Goal: Task Accomplishment & Management: Manage account settings

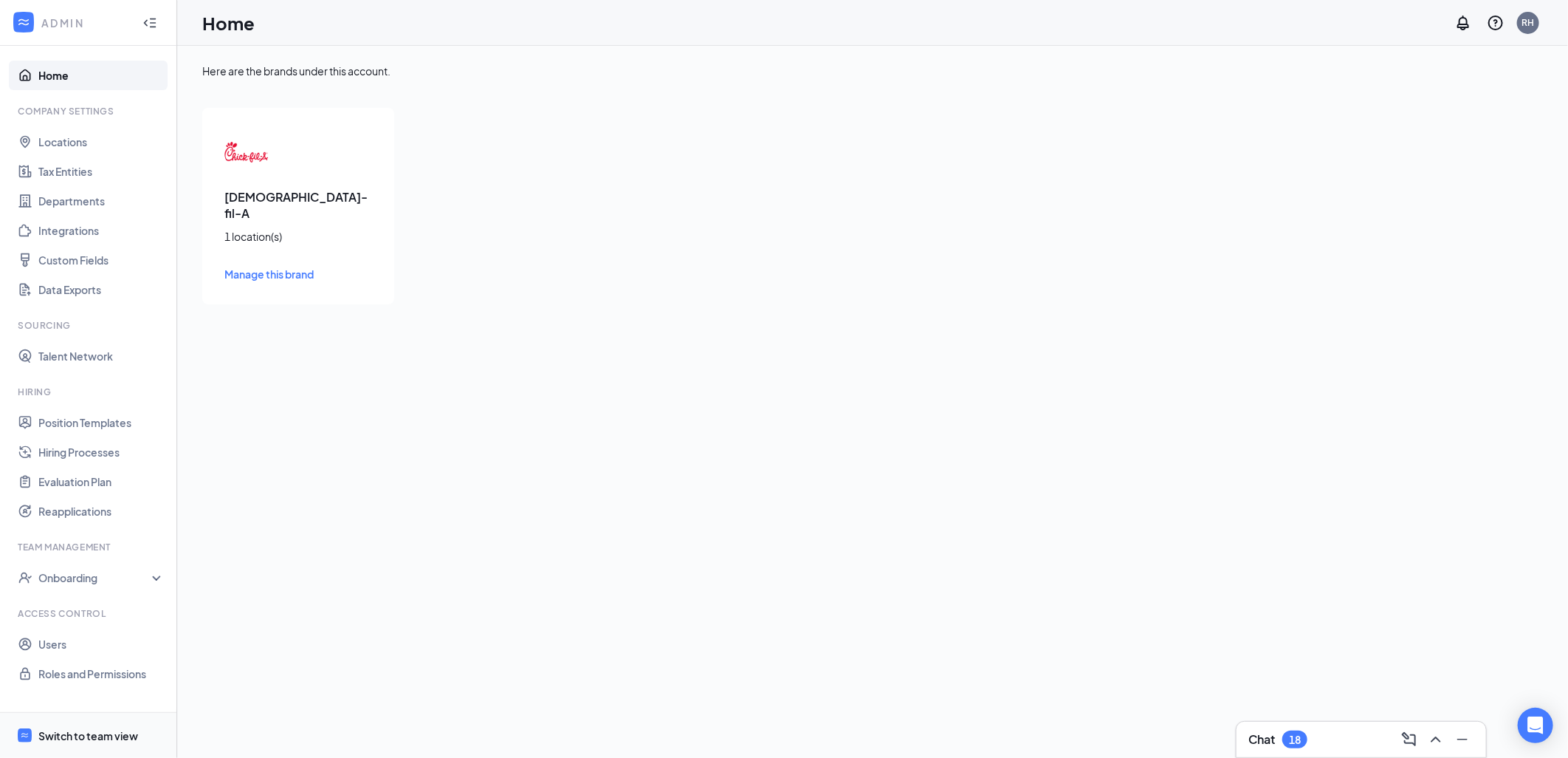
click at [30, 727] on div at bounding box center [24, 736] width 18 height 18
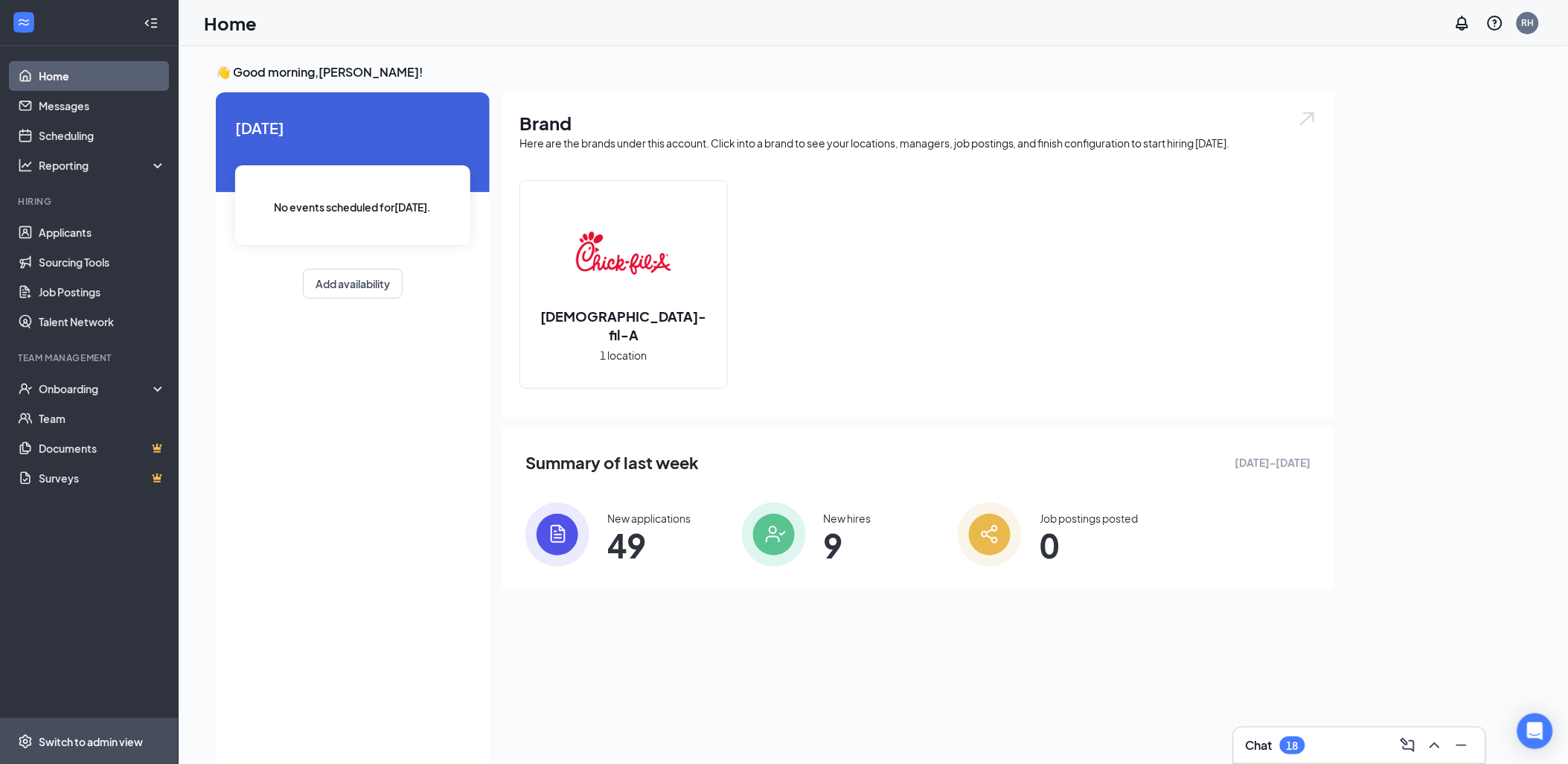
click at [567, 523] on img at bounding box center [557, 535] width 64 height 64
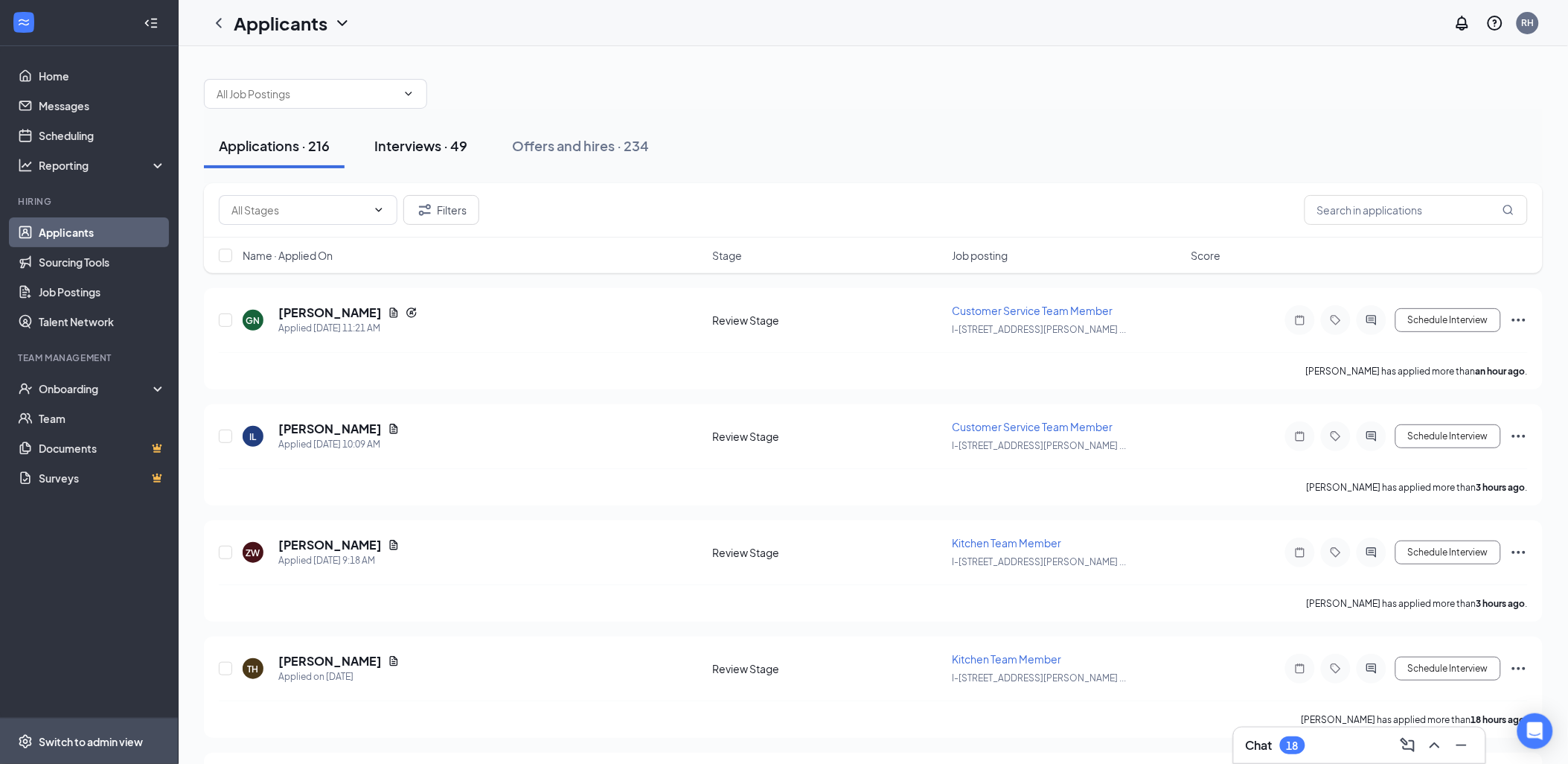
click at [436, 146] on div "Interviews · 49" at bounding box center [421, 145] width 93 height 19
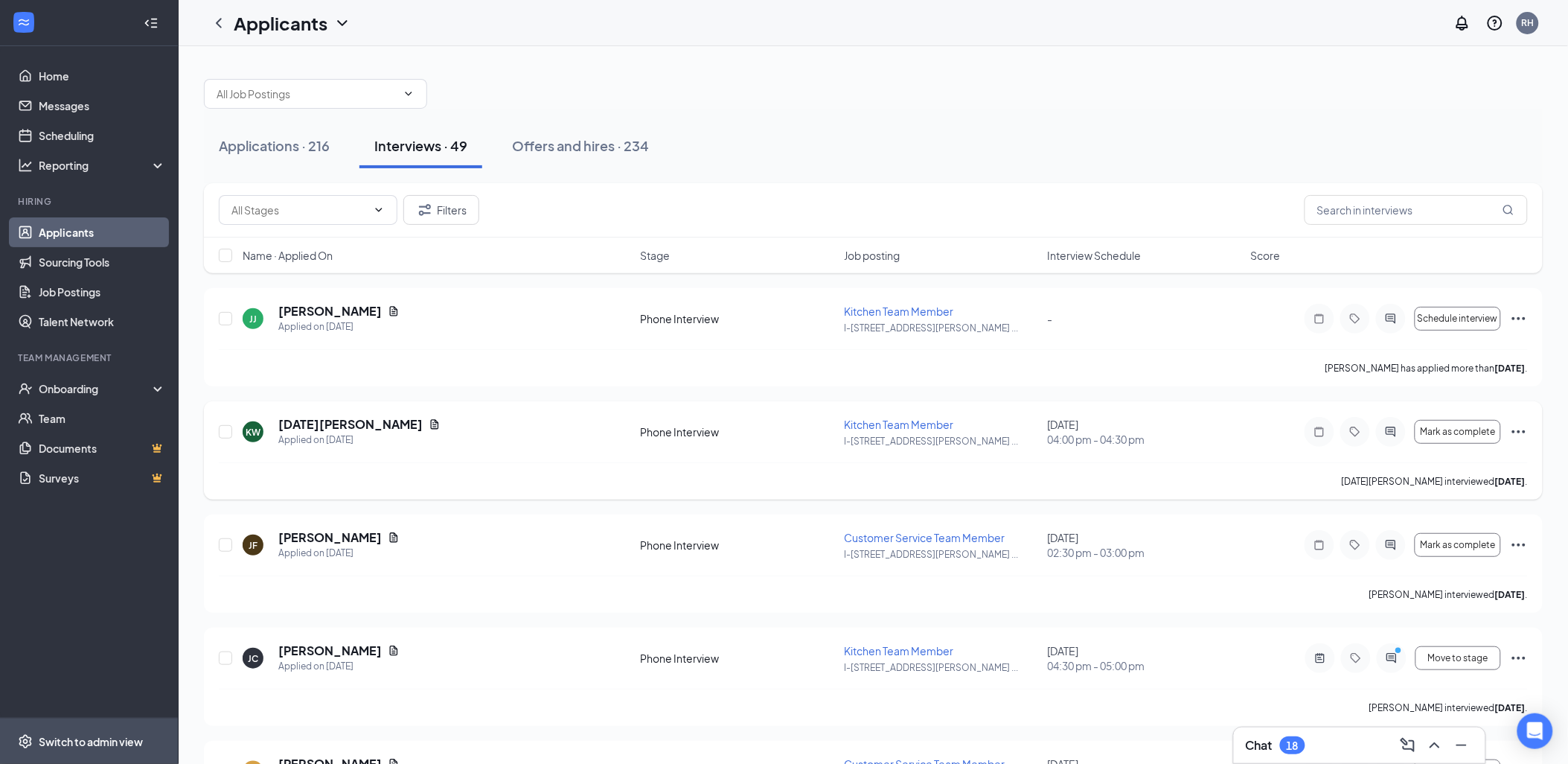
click at [657, 460] on div "KW [DATE][PERSON_NAME] Applied on [DATE] Phone Interview Kitchen Team Member I-…" at bounding box center [873, 439] width 1309 height 46
click at [1432, 430] on span "Mark as complete" at bounding box center [1458, 431] width 75 height 10
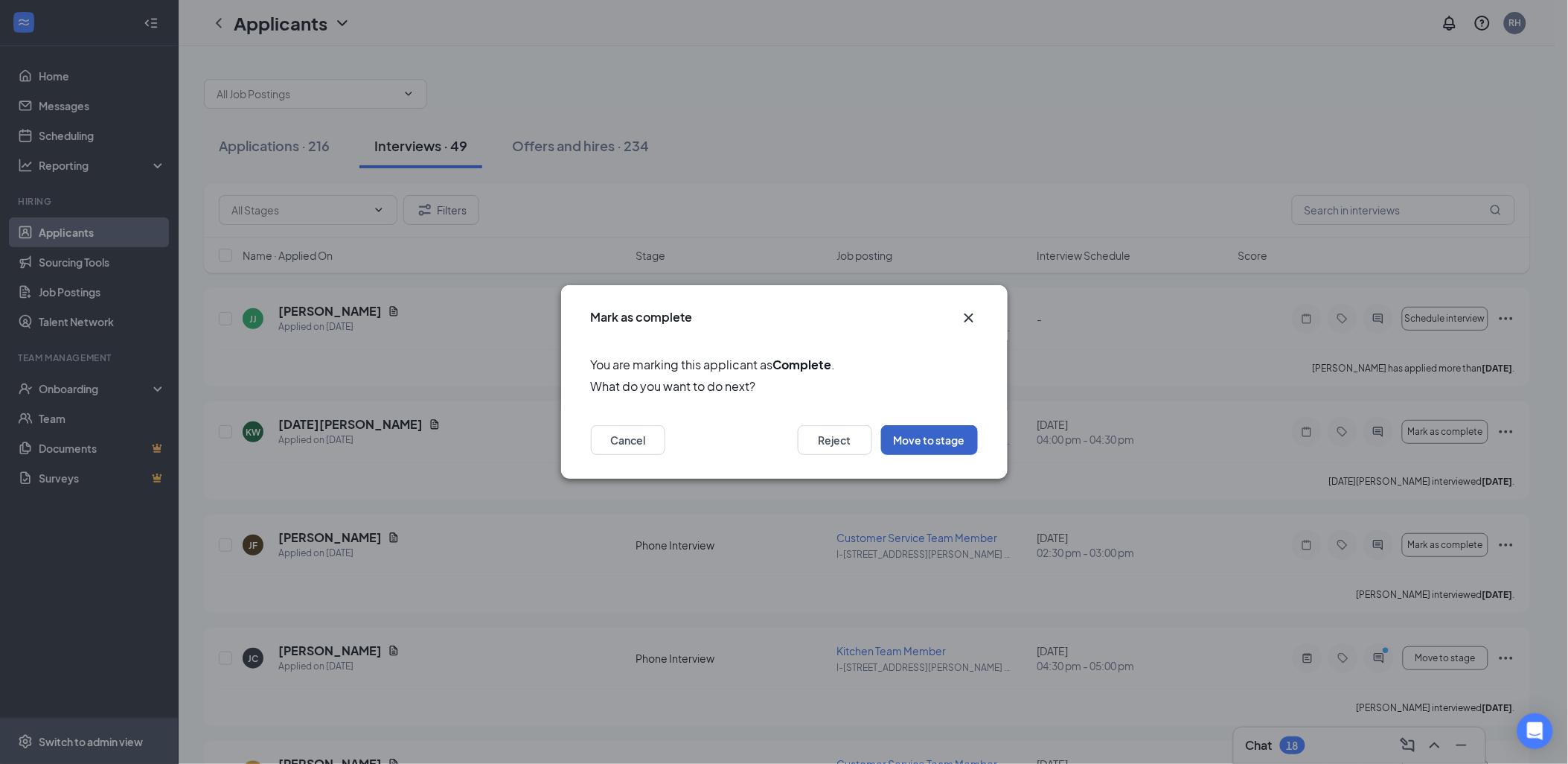
click at [934, 440] on button "Move to stage" at bounding box center [929, 440] width 97 height 30
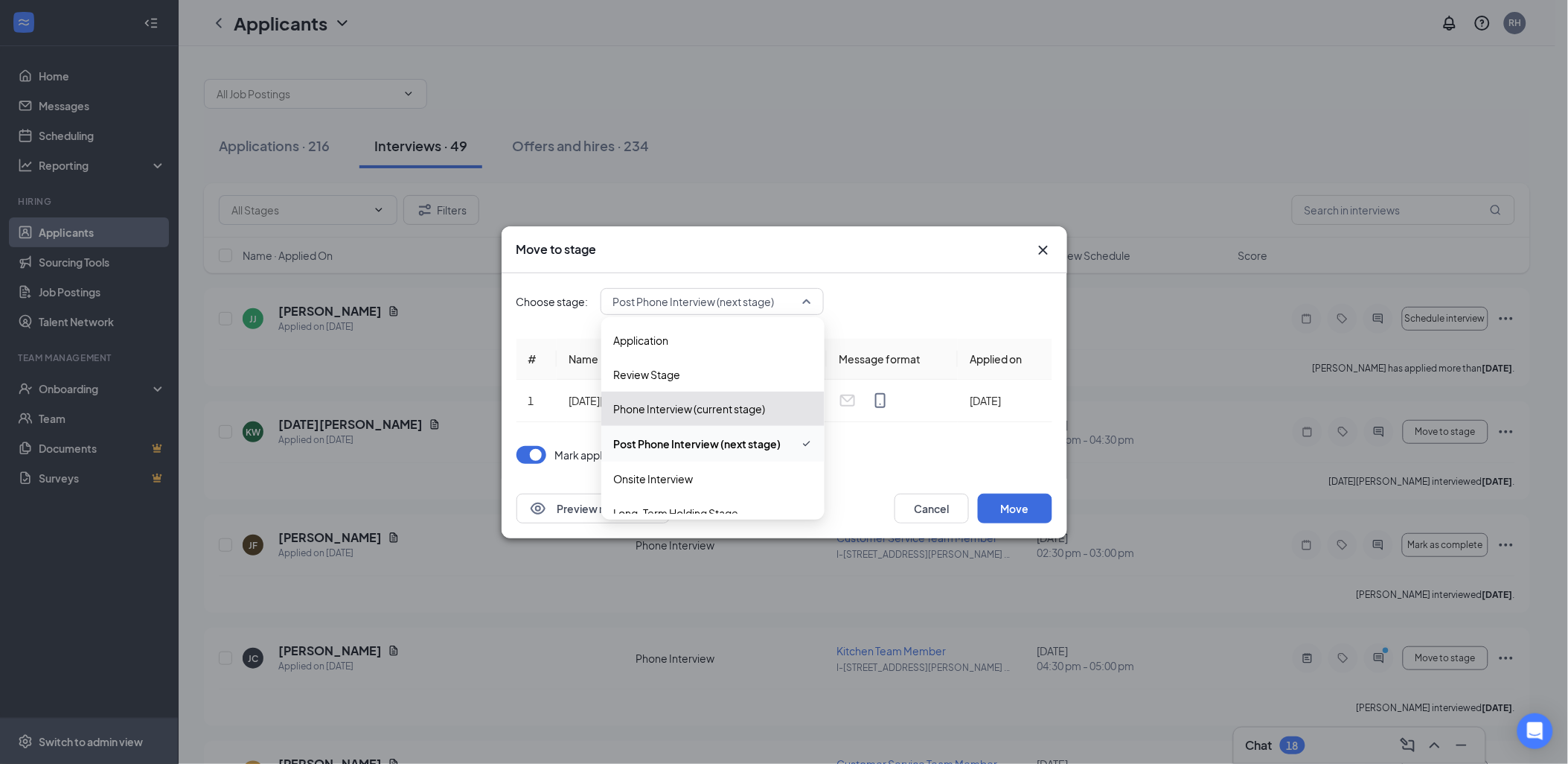
click at [807, 299] on span "Post Phone Interview (next stage)" at bounding box center [712, 302] width 198 height 23
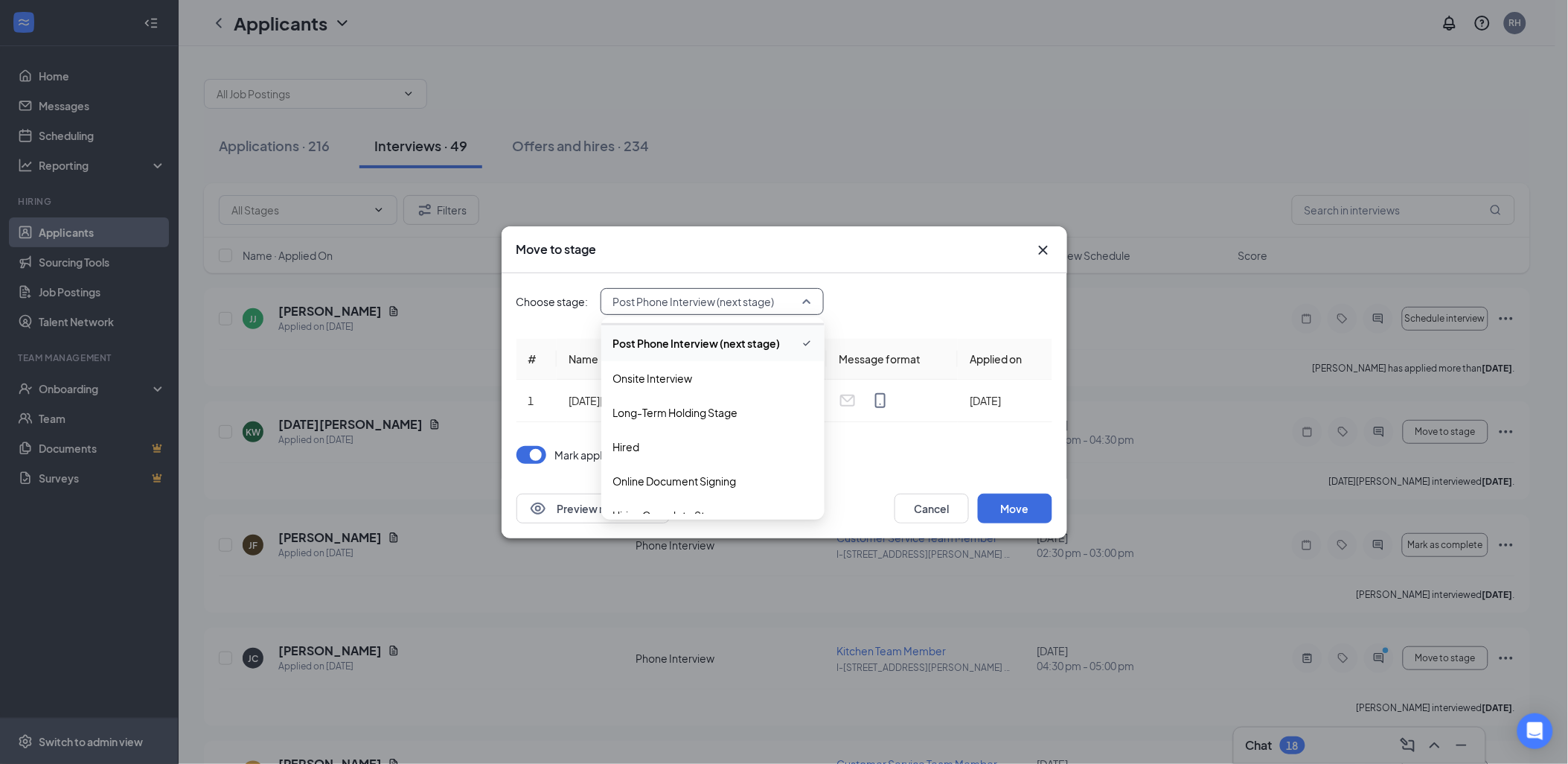
scroll to position [119, 0]
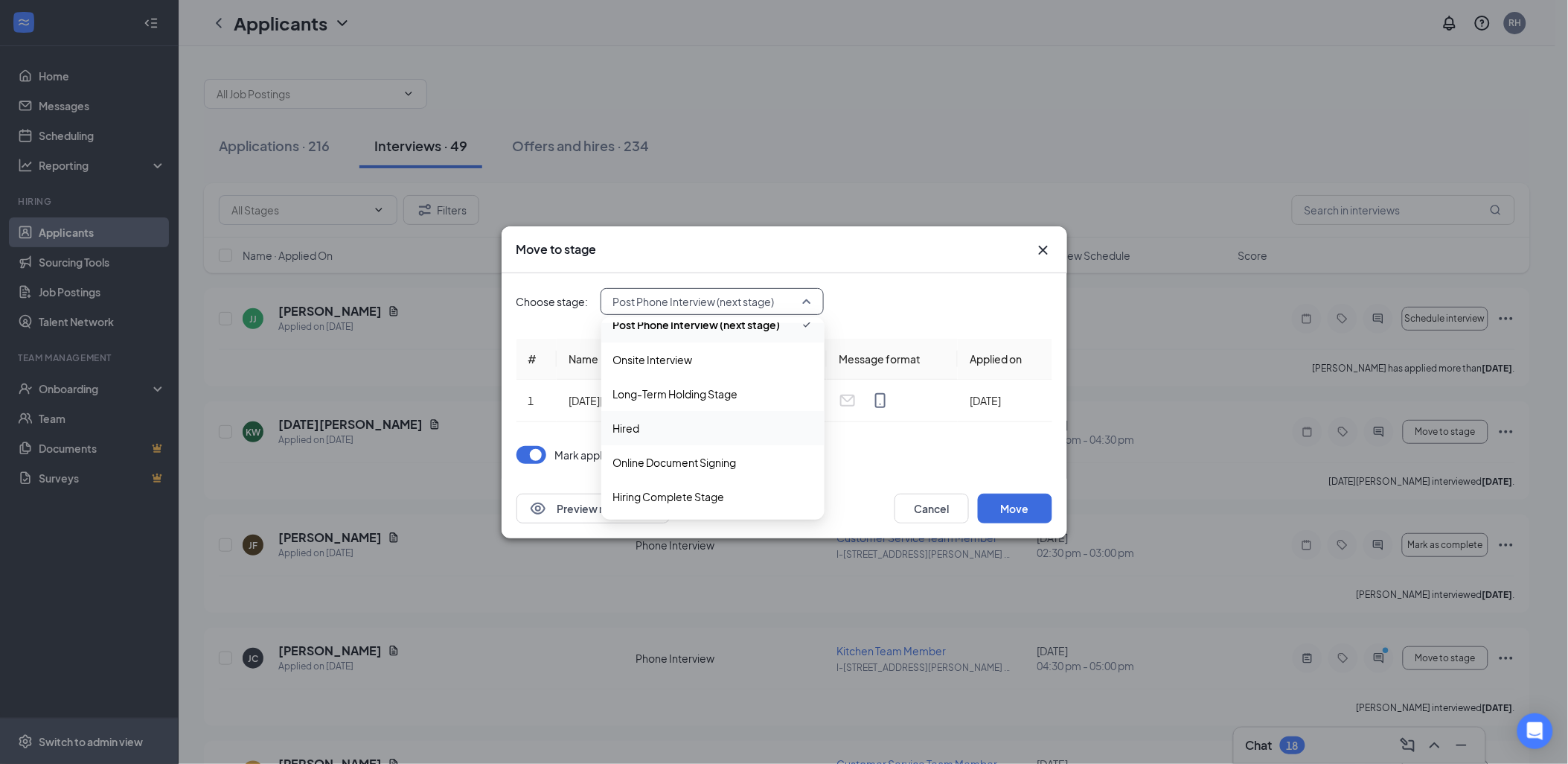
click at [623, 428] on span "Hired" at bounding box center [626, 427] width 26 height 16
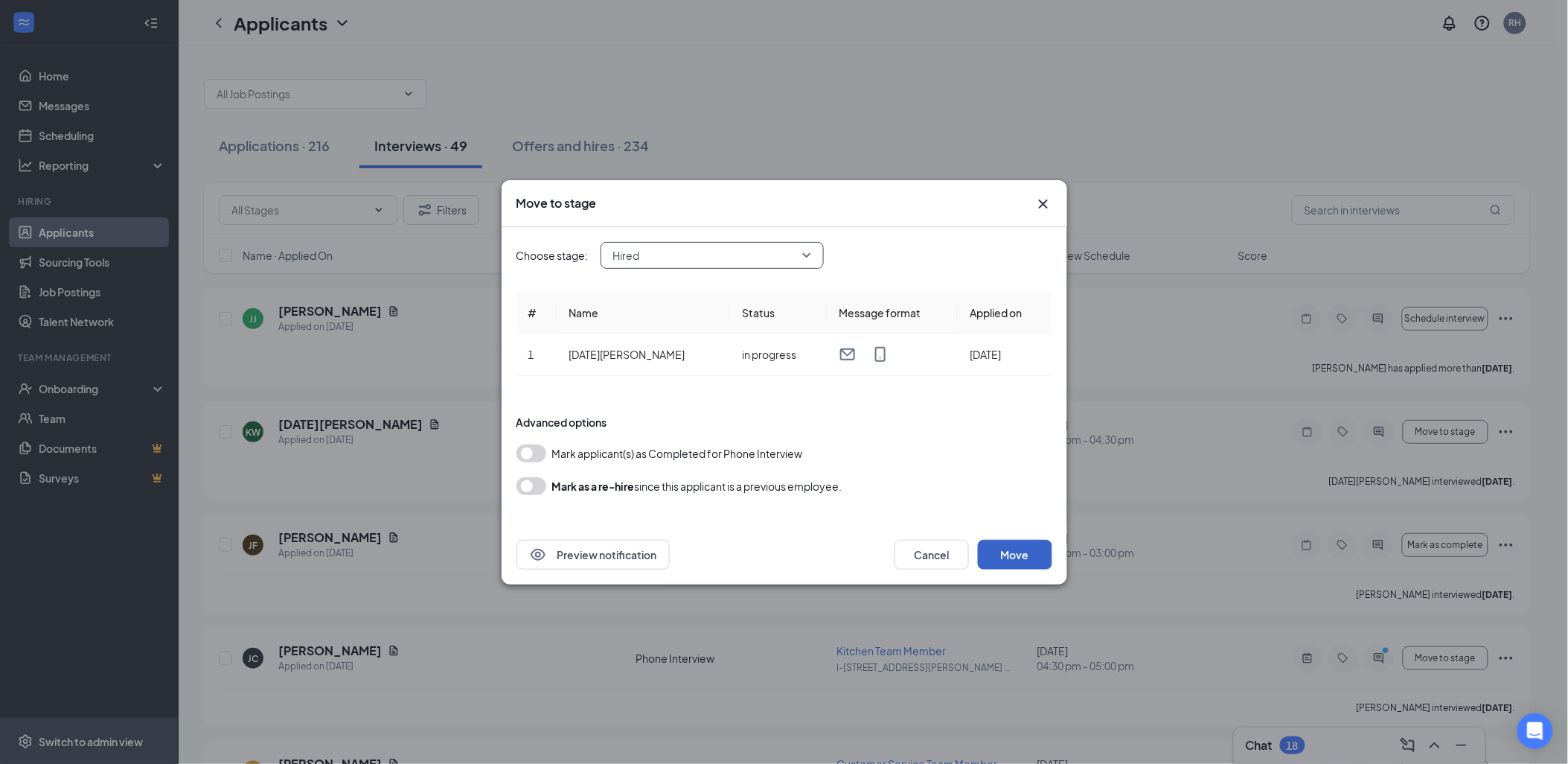
click at [1020, 553] on button "Move" at bounding box center [1015, 555] width 74 height 30
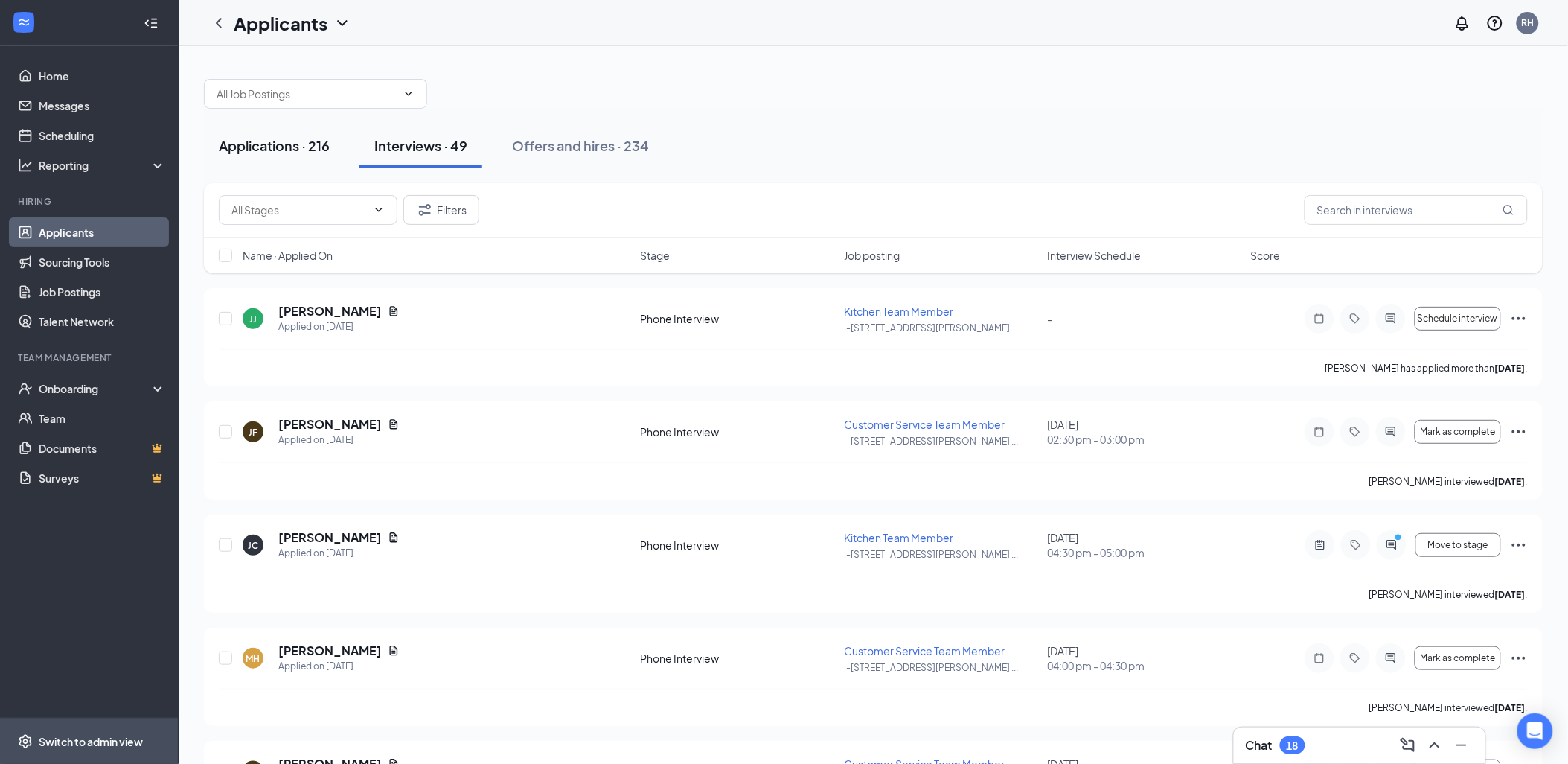
click at [259, 143] on div "Applications · 216" at bounding box center [274, 145] width 111 height 19
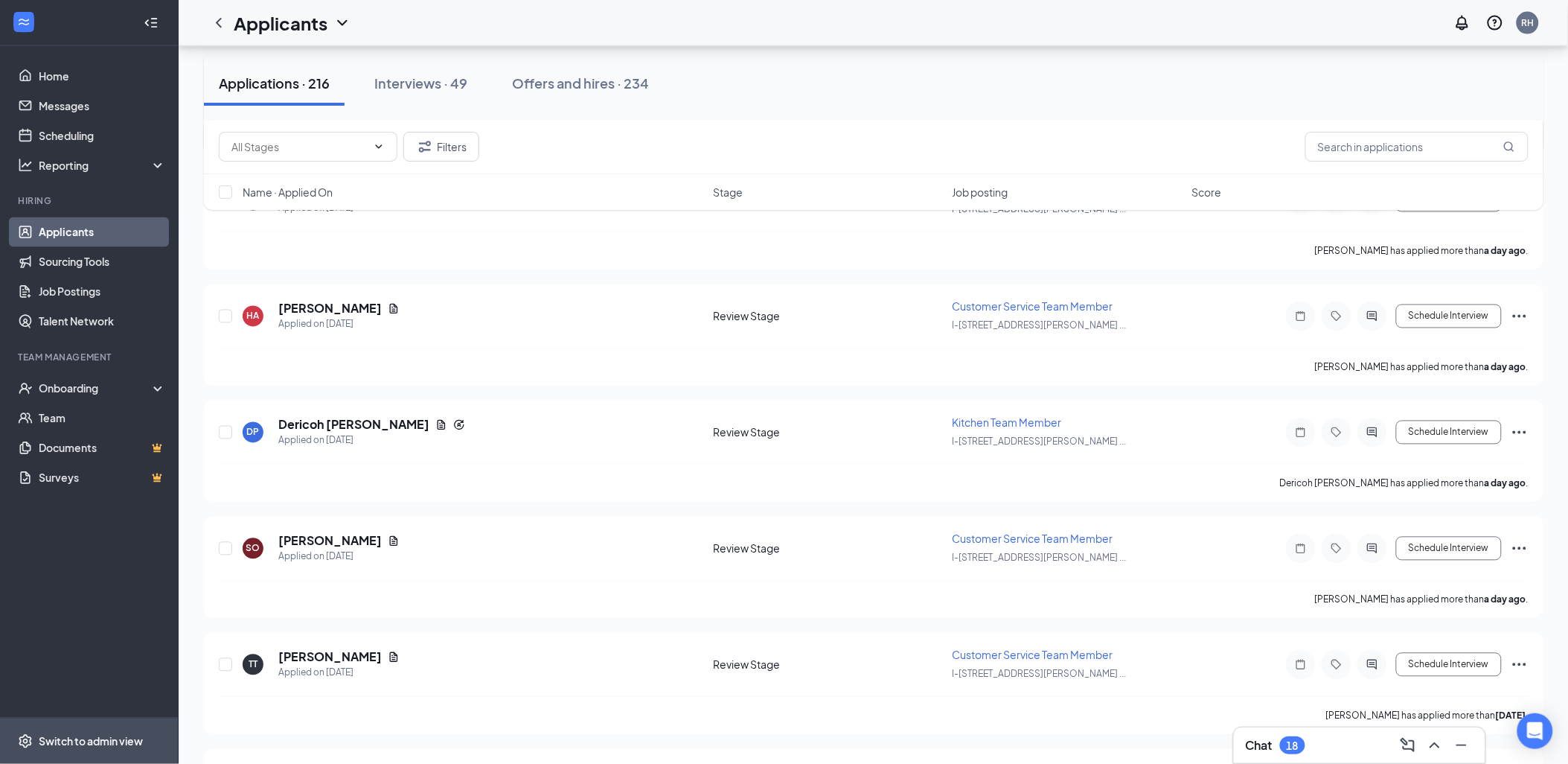
scroll to position [909, 0]
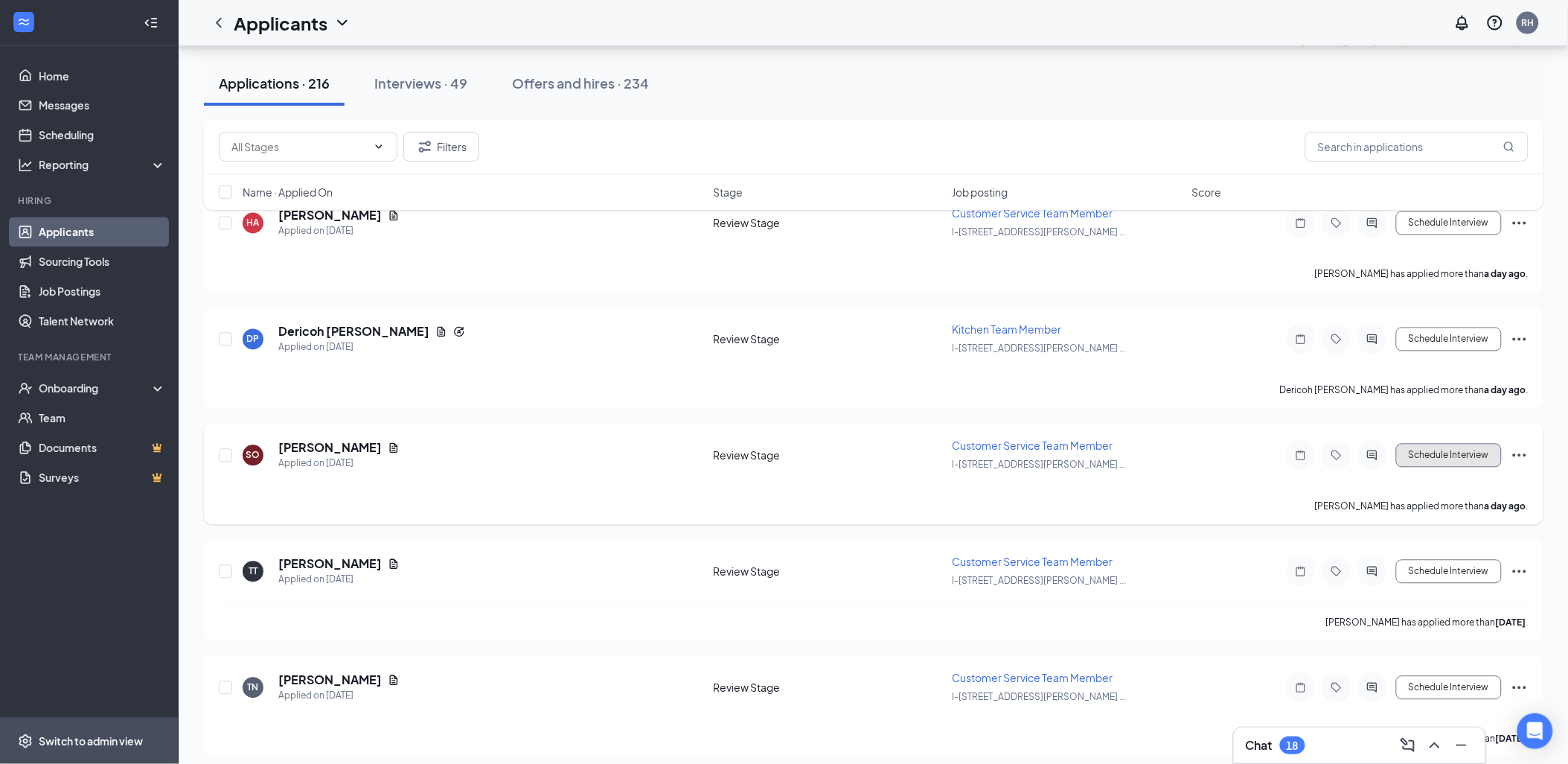
click at [1421, 447] on button "Schedule Interview" at bounding box center [1449, 455] width 106 height 24
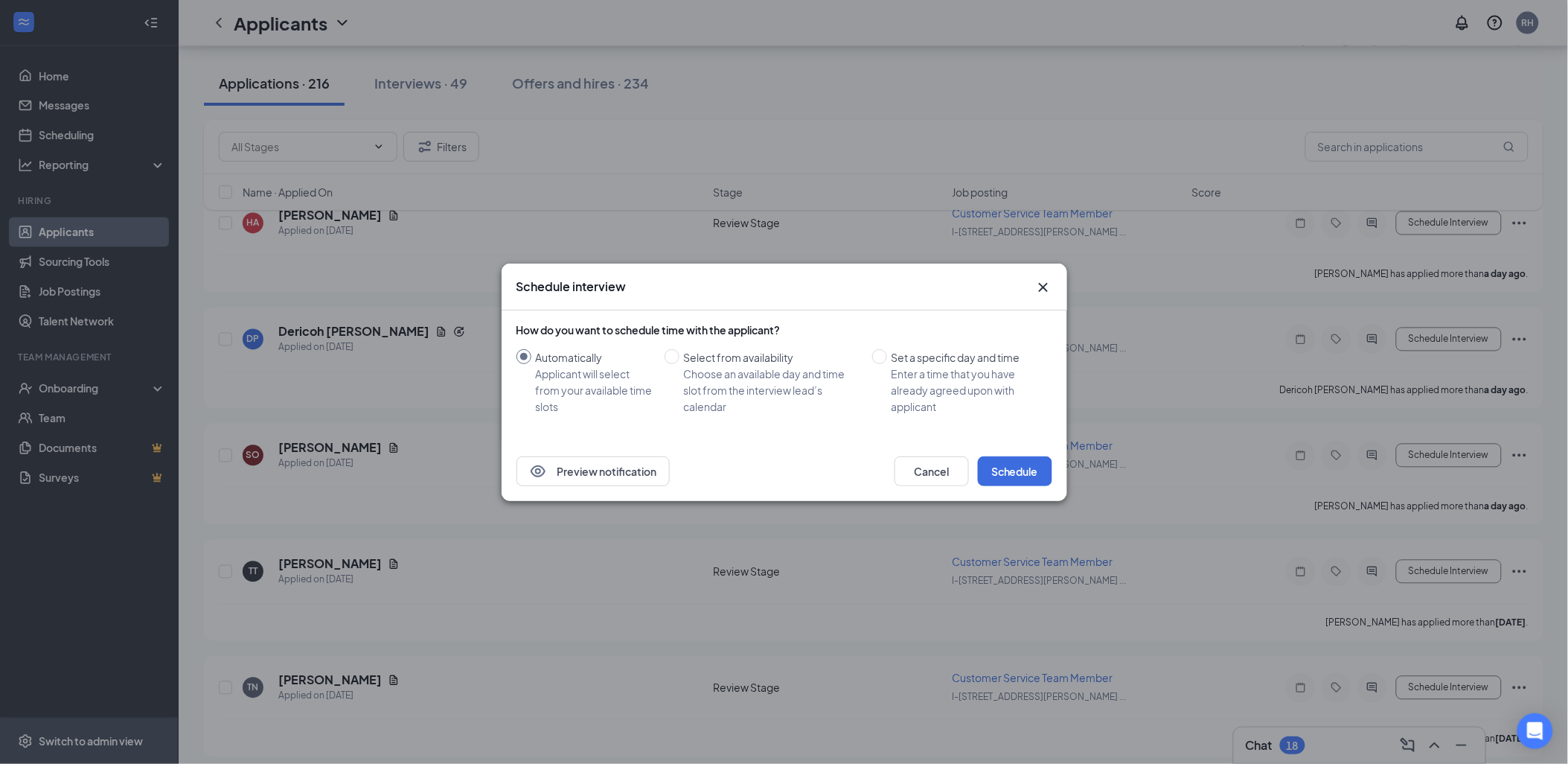
click at [1042, 284] on icon "Cross" at bounding box center [1043, 287] width 18 height 18
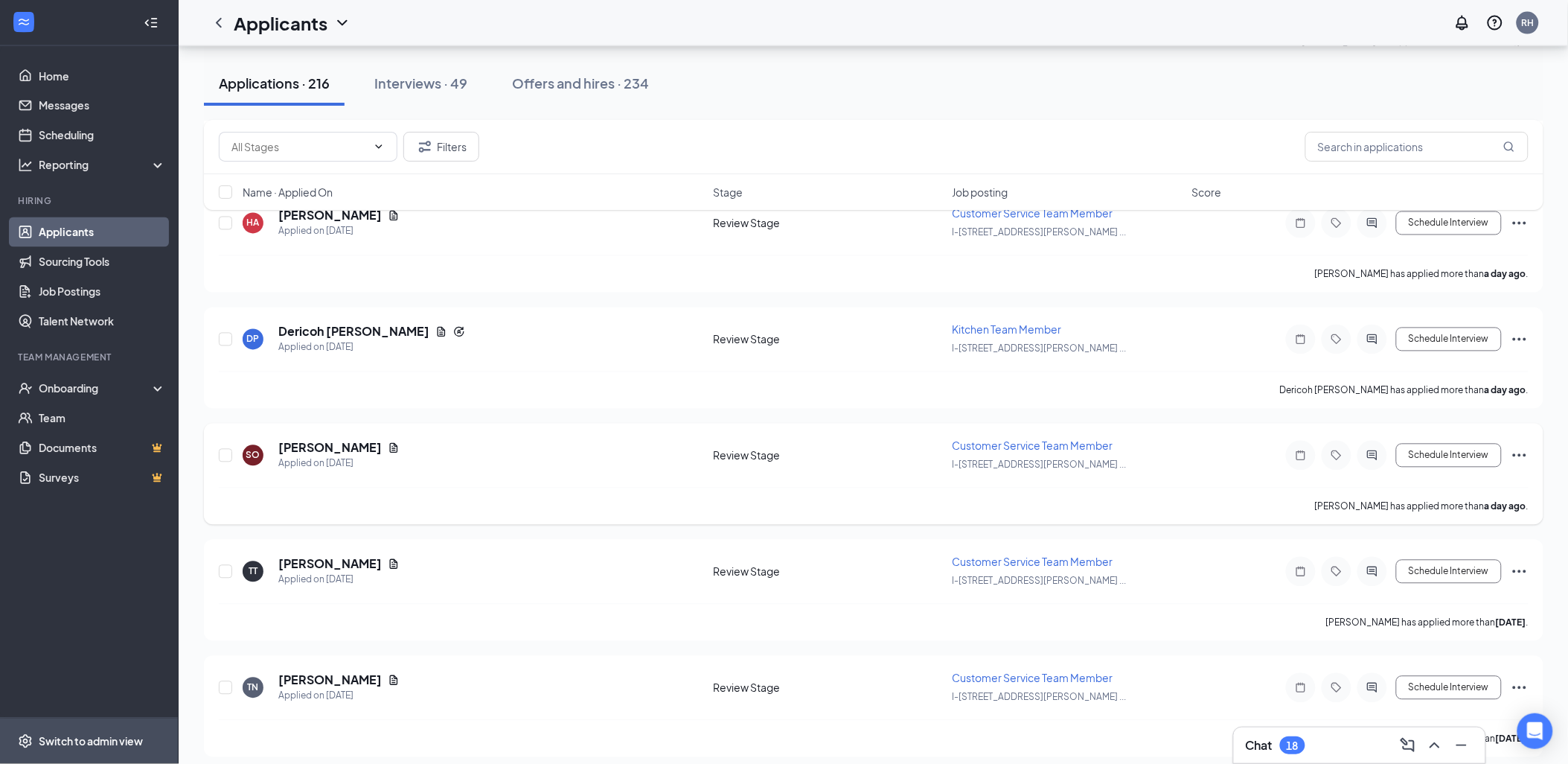
click at [1515, 447] on icon "Ellipses" at bounding box center [1519, 456] width 18 height 18
click at [1414, 592] on p "Move to stage" at bounding box center [1452, 592] width 128 height 15
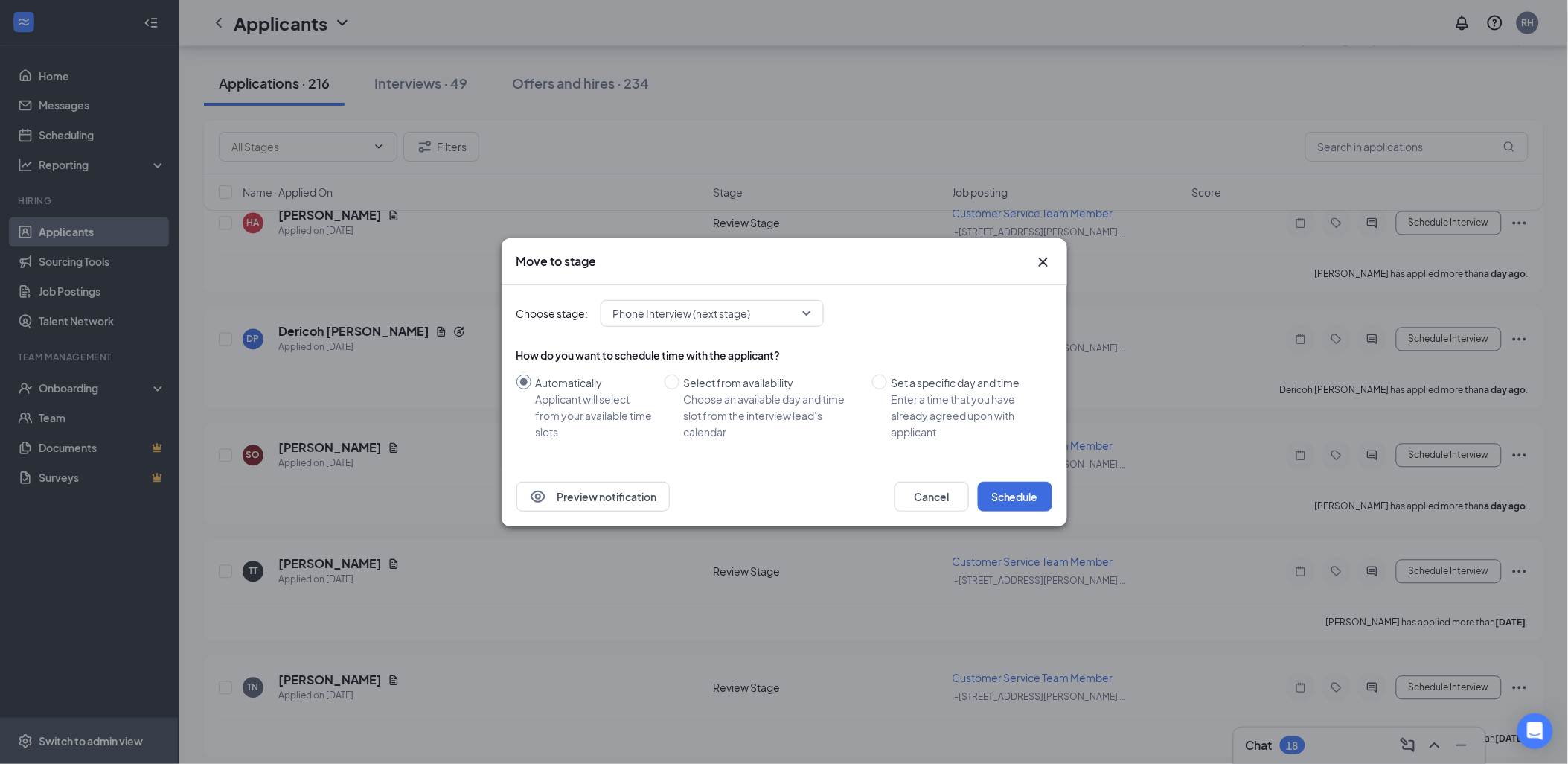
click at [804, 309] on div "Phone Interview (next stage)" at bounding box center [712, 313] width 223 height 26
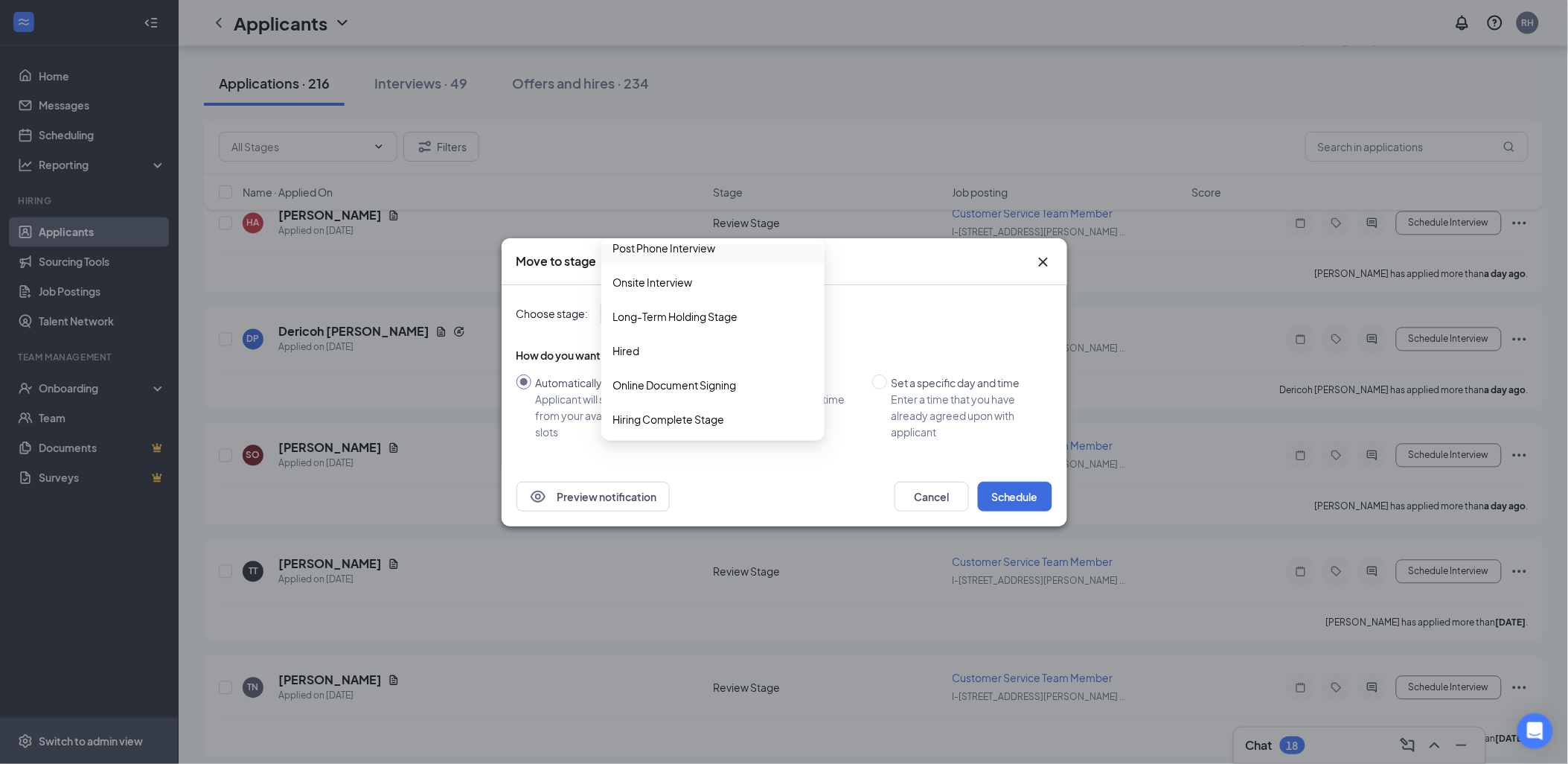
scroll to position [119, 0]
click at [619, 342] on span "Hired" at bounding box center [626, 348] width 26 height 16
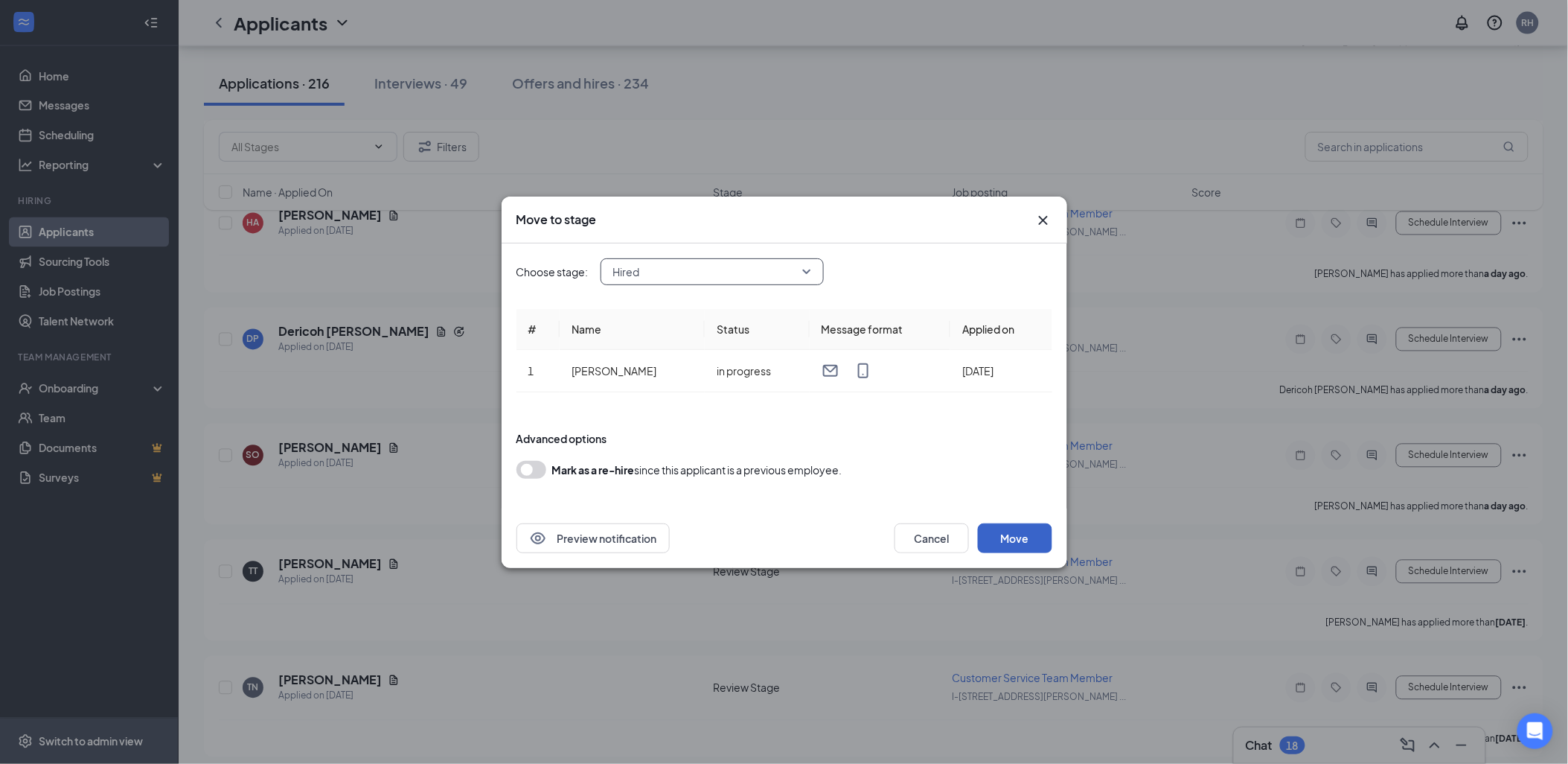
click at [1010, 530] on button "Move" at bounding box center [1015, 539] width 74 height 30
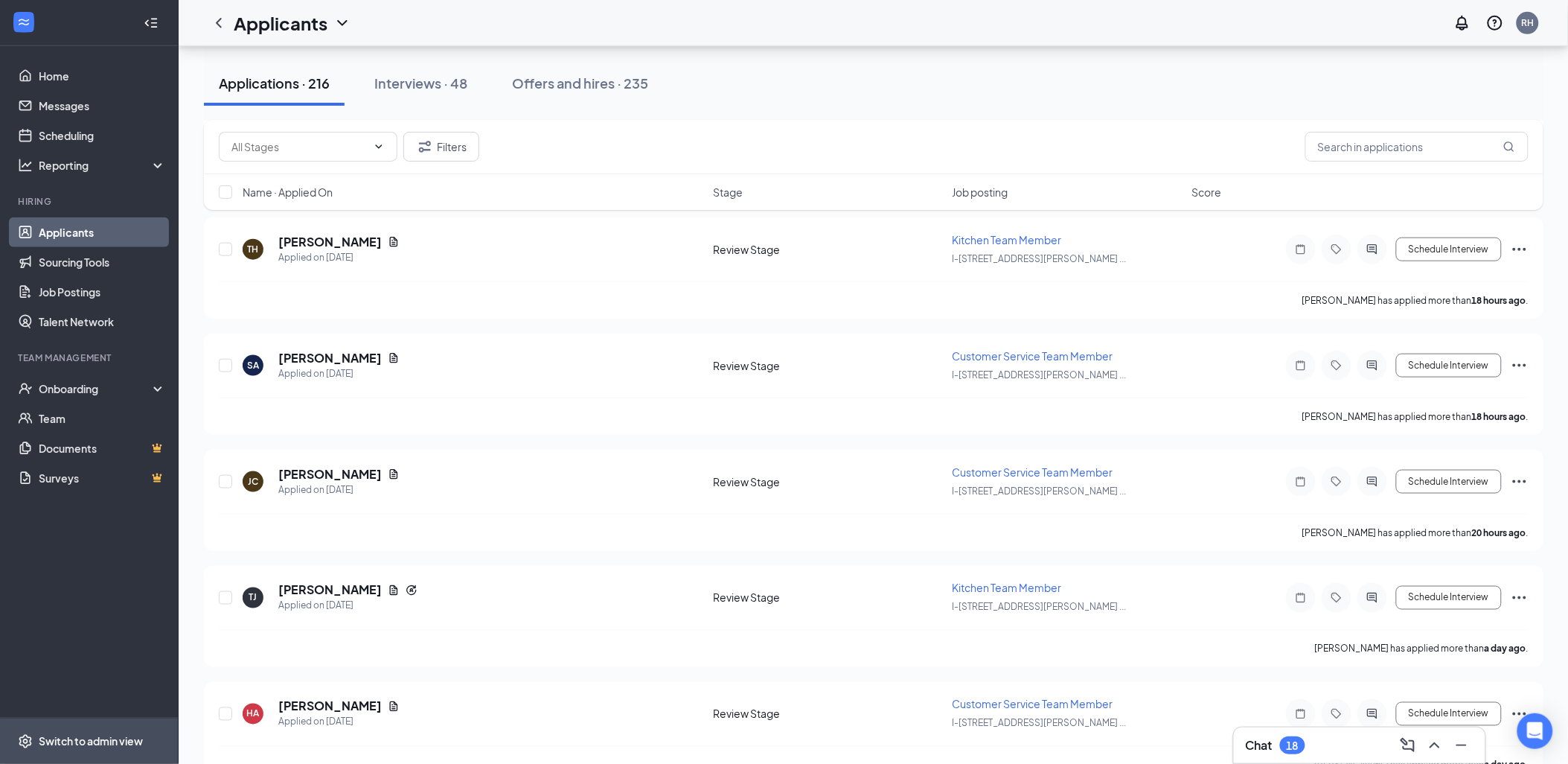
scroll to position [413, 0]
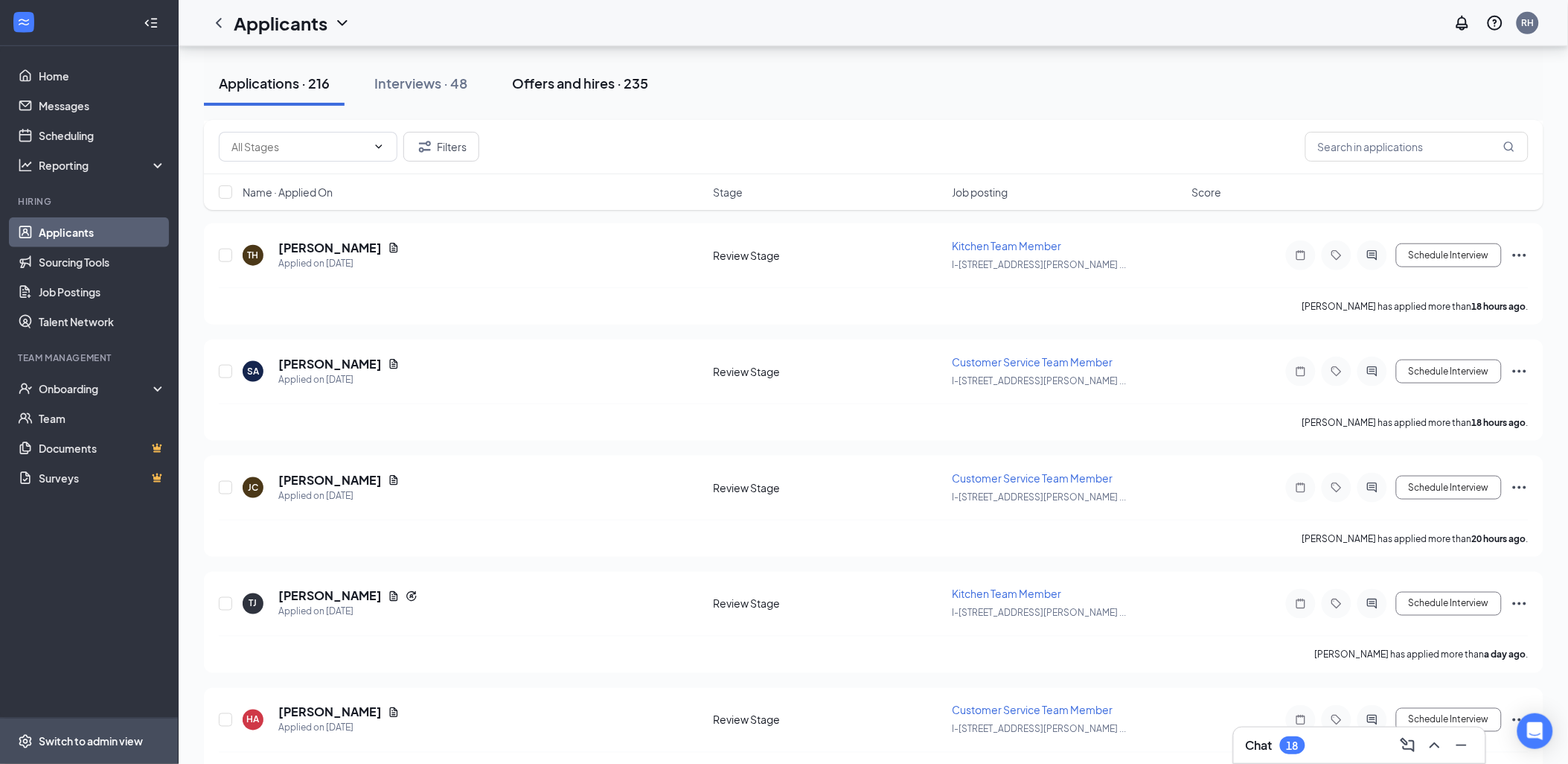
click at [553, 79] on div "Offers and hires · 235" at bounding box center [580, 83] width 136 height 19
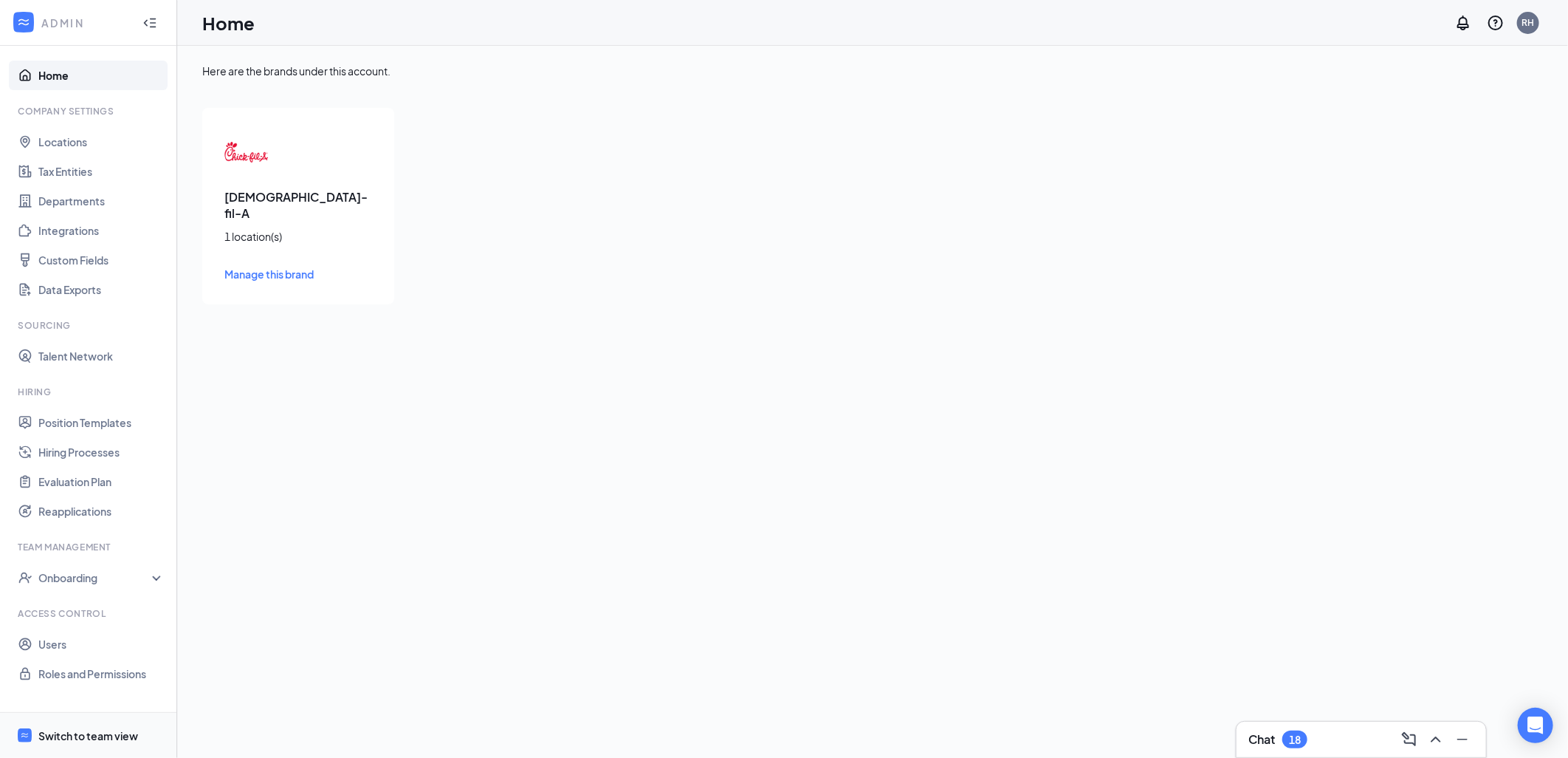
click at [92, 743] on span "Switch to team view" at bounding box center [101, 736] width 126 height 45
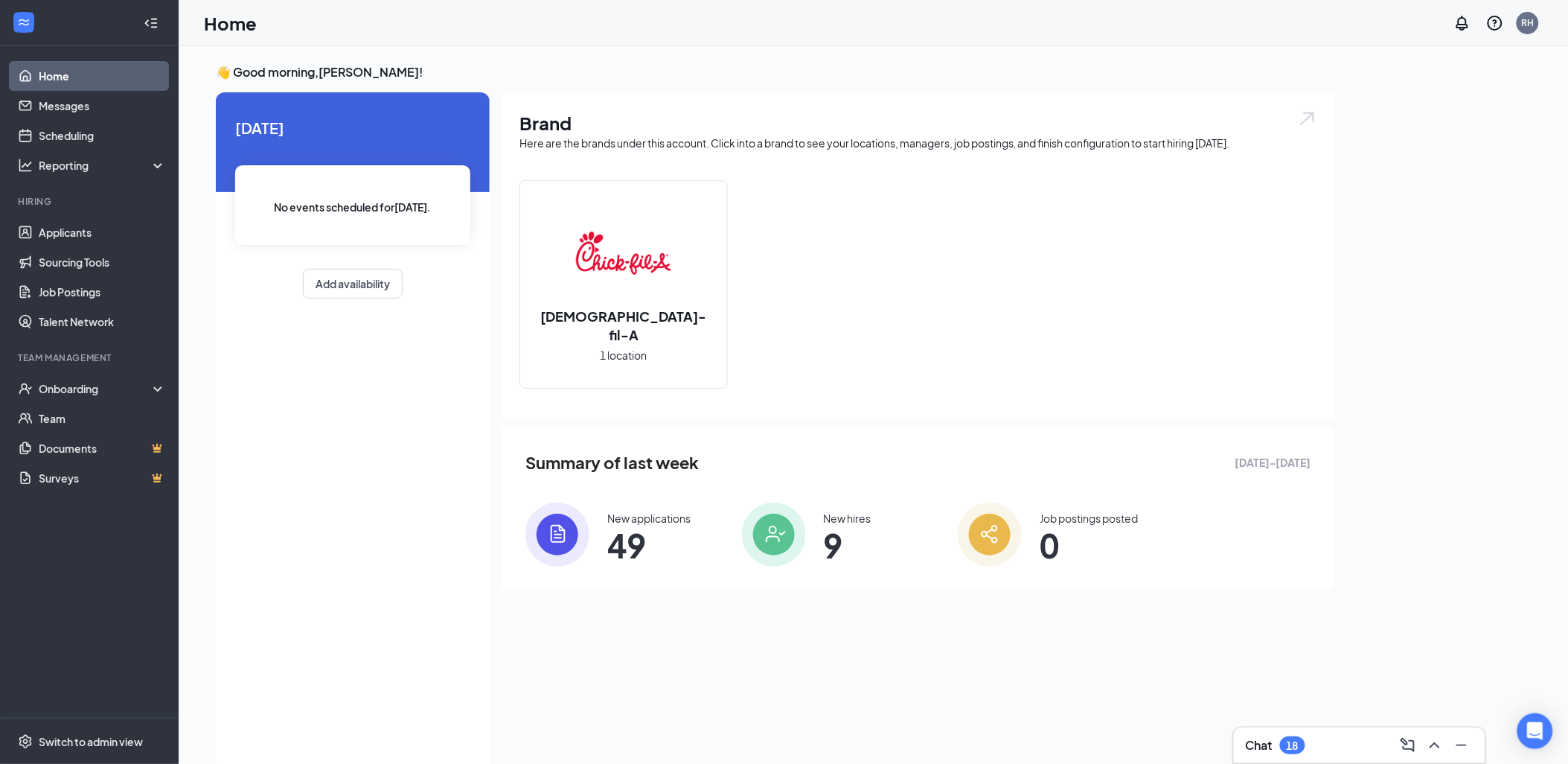
click at [775, 525] on img at bounding box center [774, 535] width 64 height 64
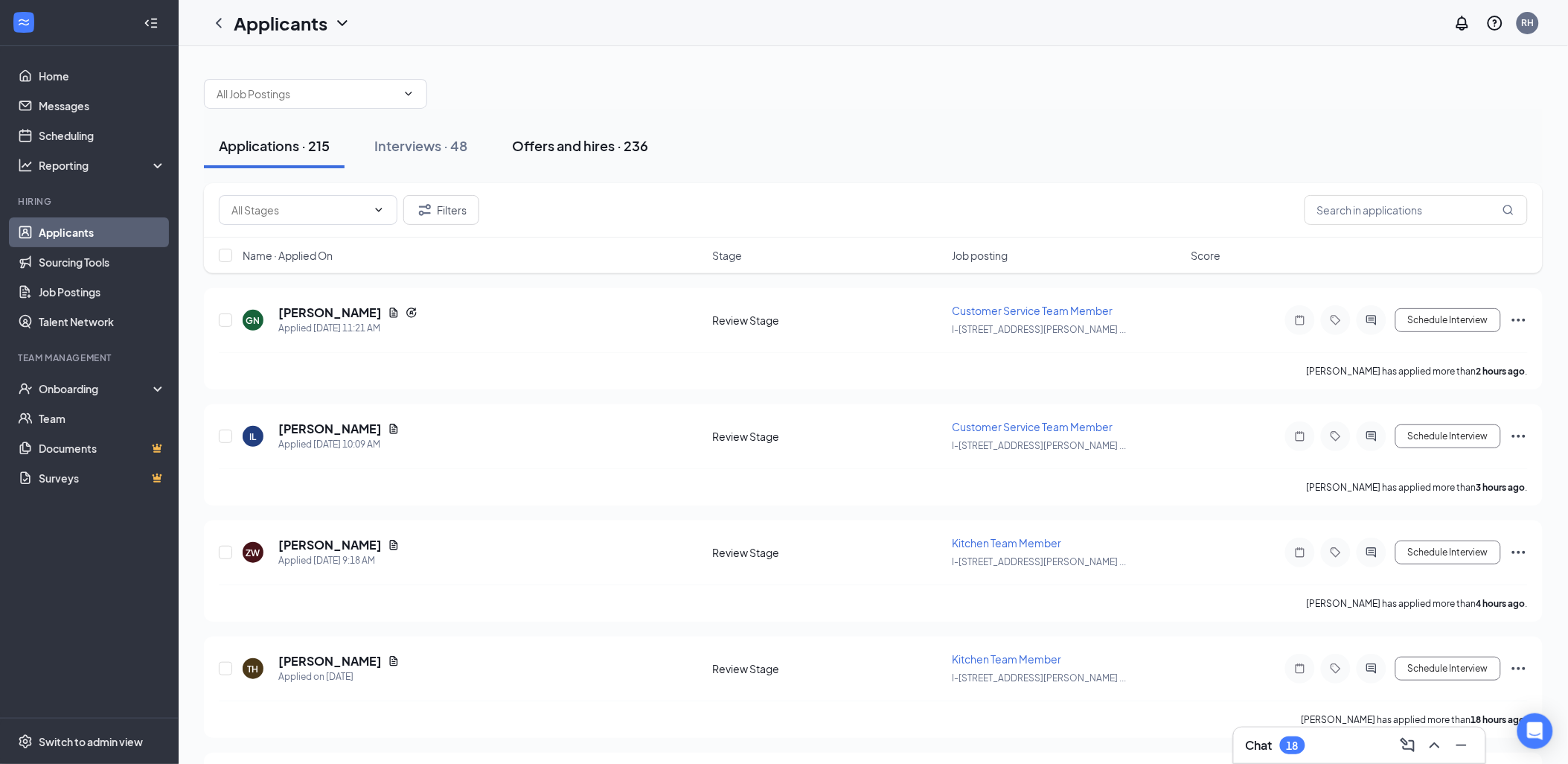
click at [544, 140] on div "Offers and hires · 236" at bounding box center [580, 145] width 136 height 19
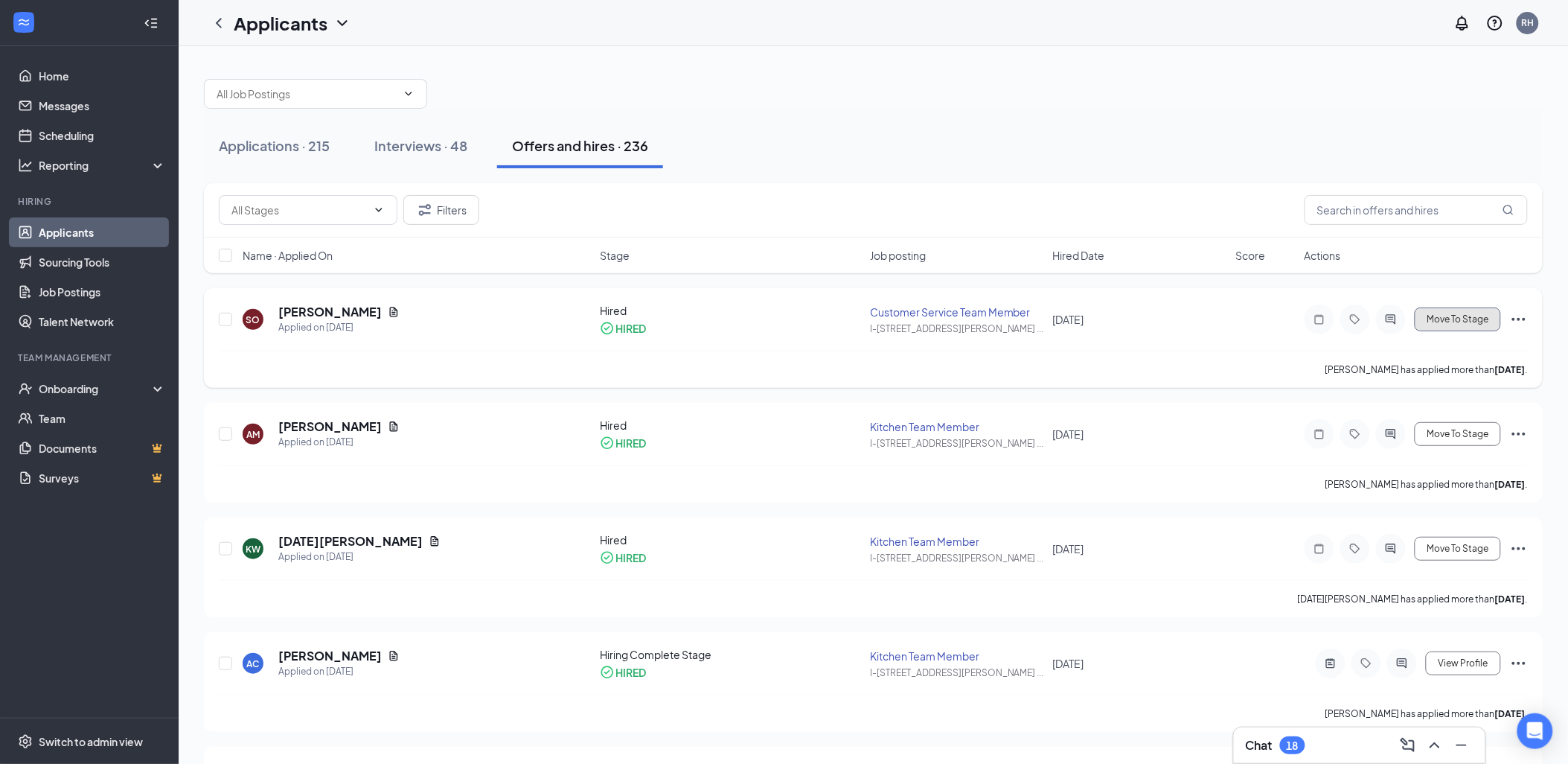
click at [1460, 324] on button "Move To Stage" at bounding box center [1458, 319] width 87 height 24
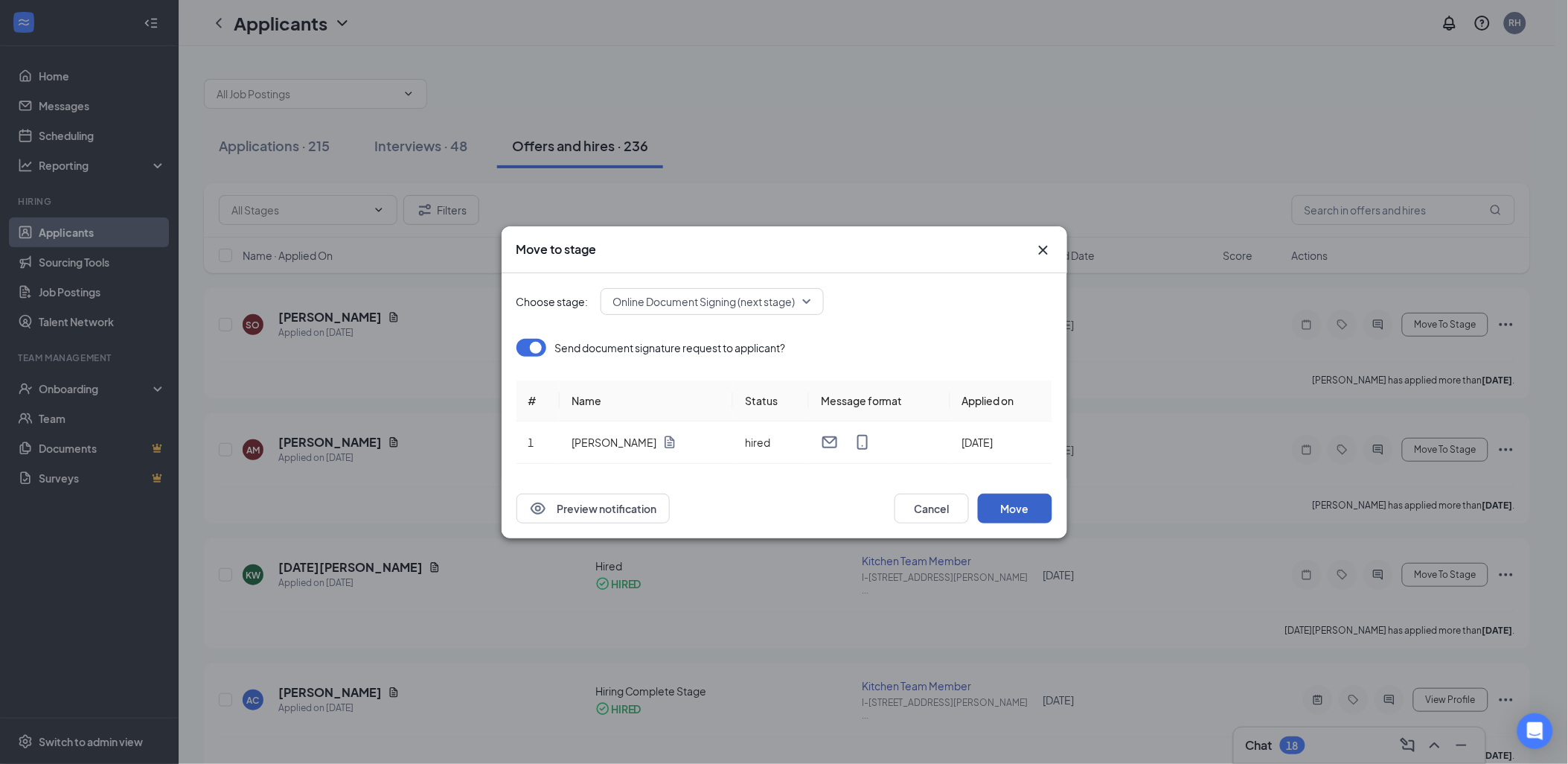
click at [1032, 508] on button "Move" at bounding box center [1015, 508] width 74 height 30
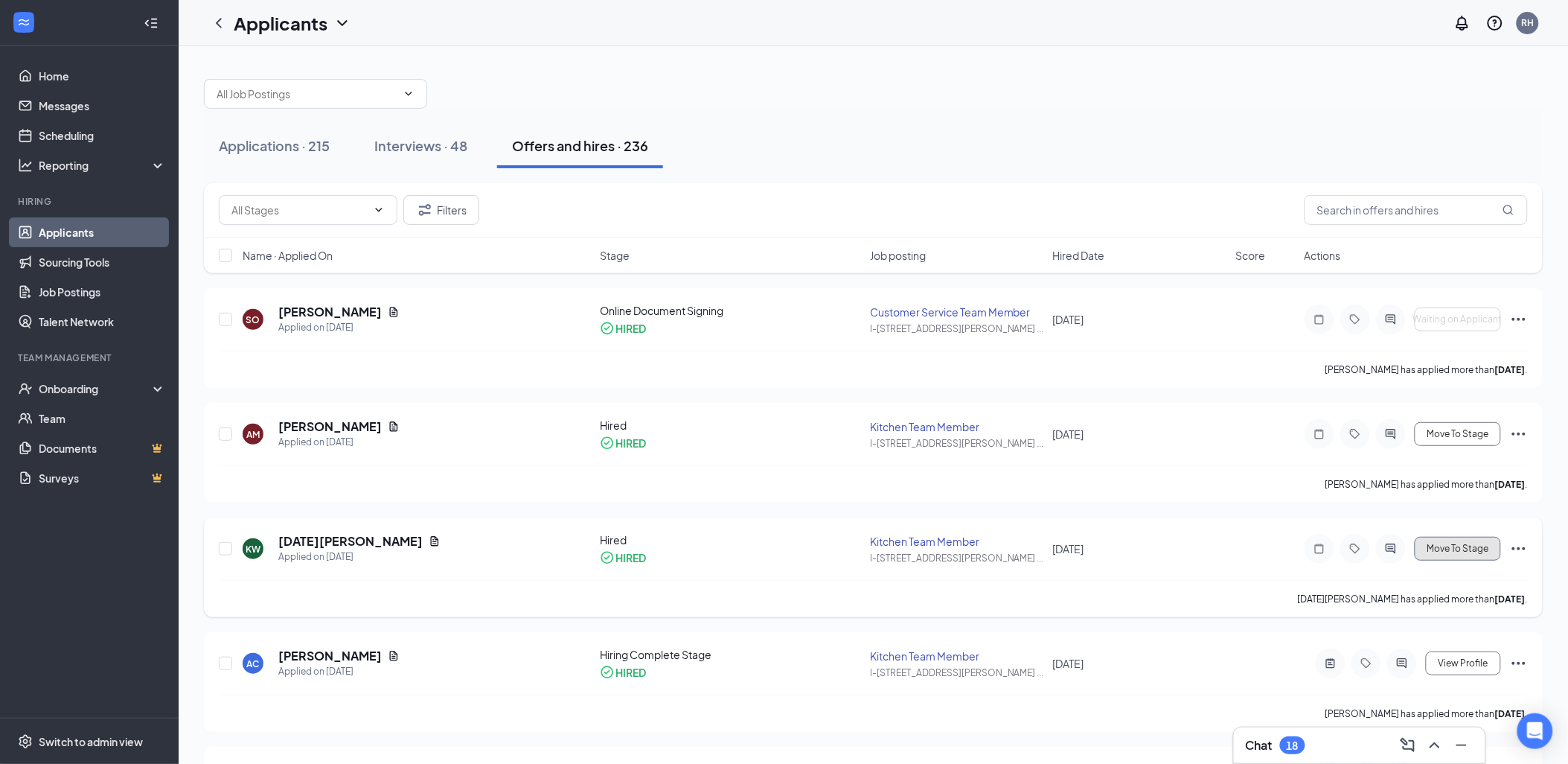
click at [1471, 544] on span "Move To Stage" at bounding box center [1459, 548] width 62 height 10
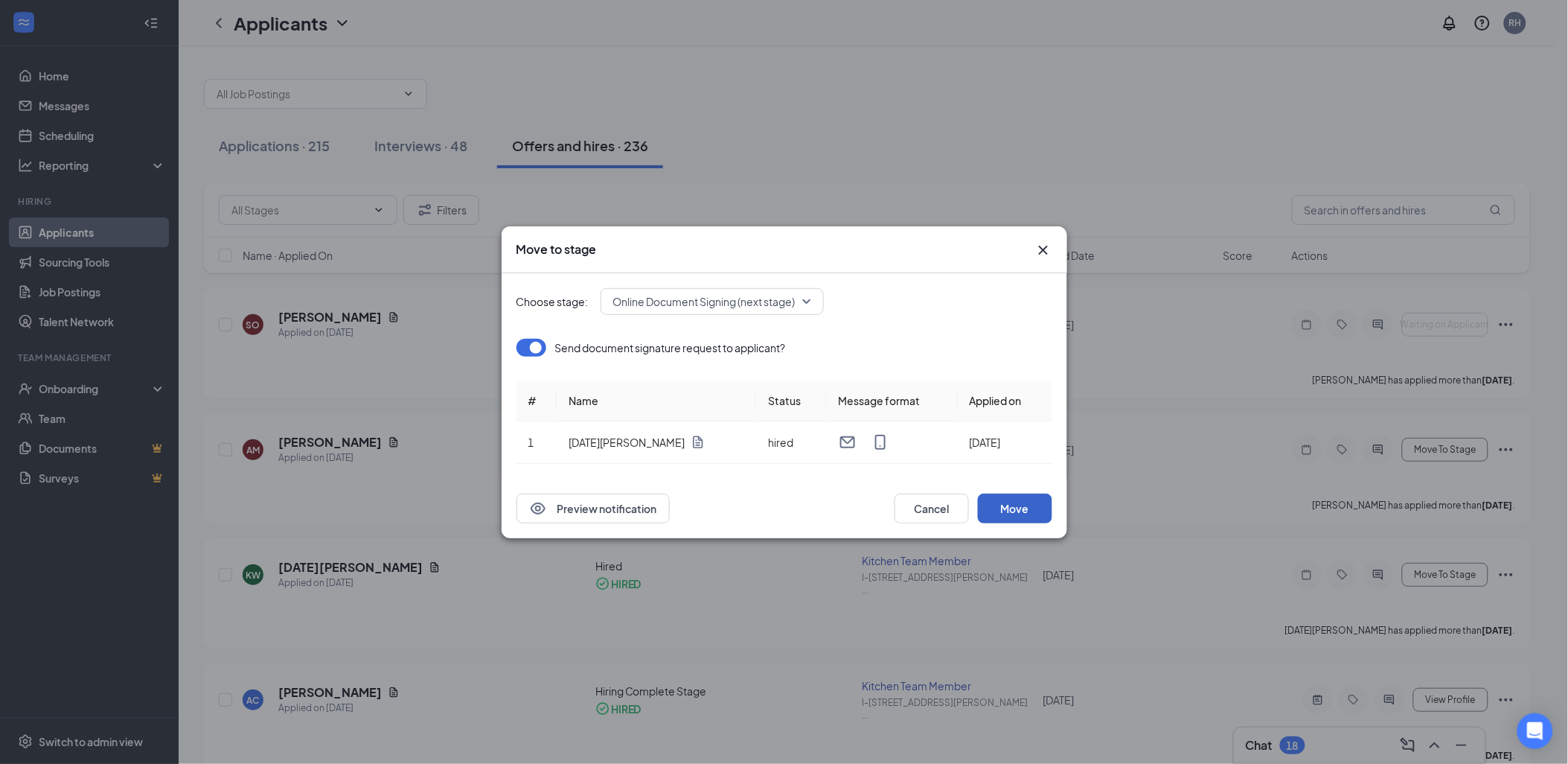
click at [1019, 500] on button "Move" at bounding box center [1015, 508] width 74 height 30
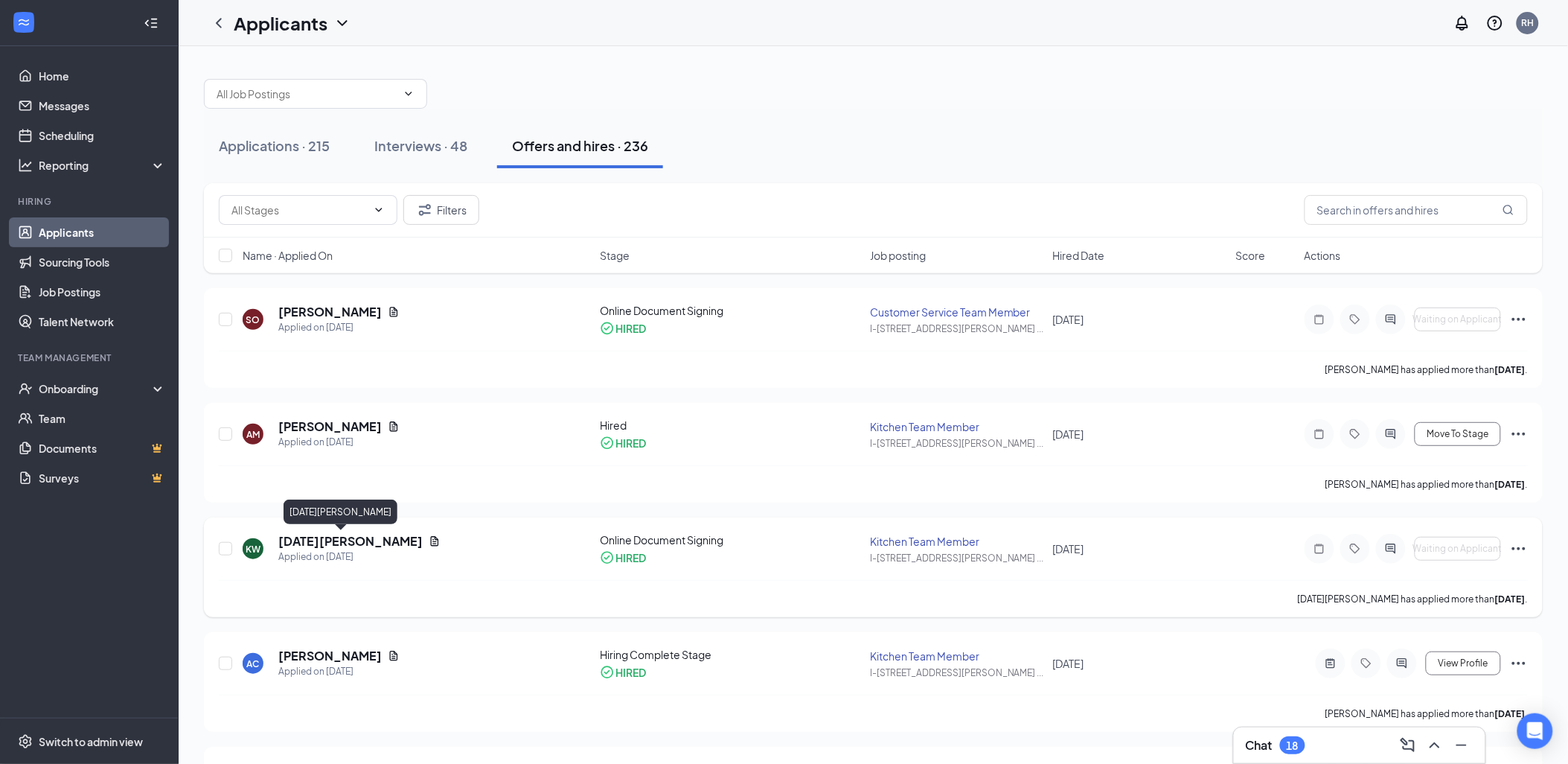
click at [299, 540] on h5 "[DATE][PERSON_NAME]" at bounding box center [350, 540] width 144 height 16
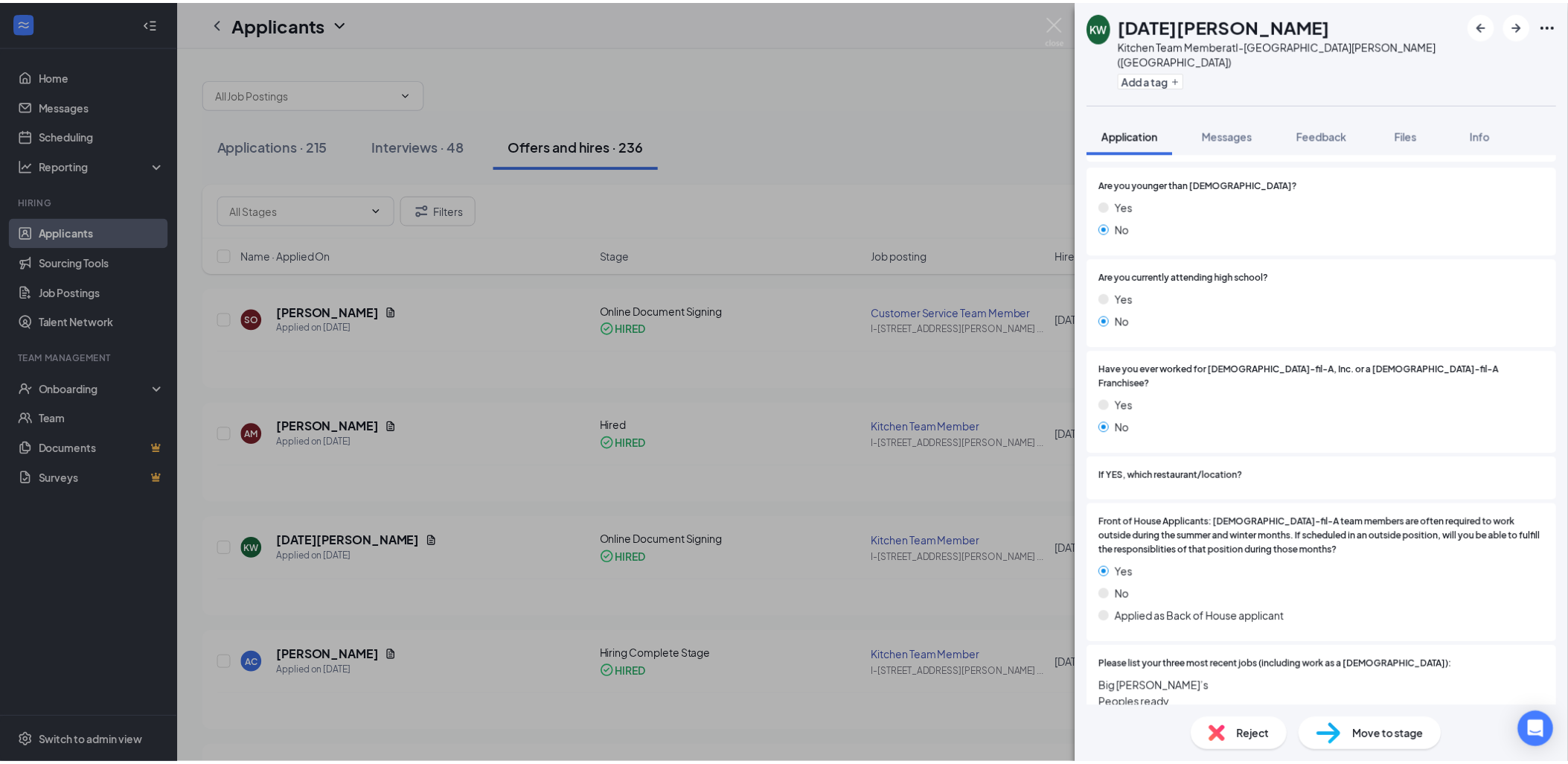
scroll to position [248, 0]
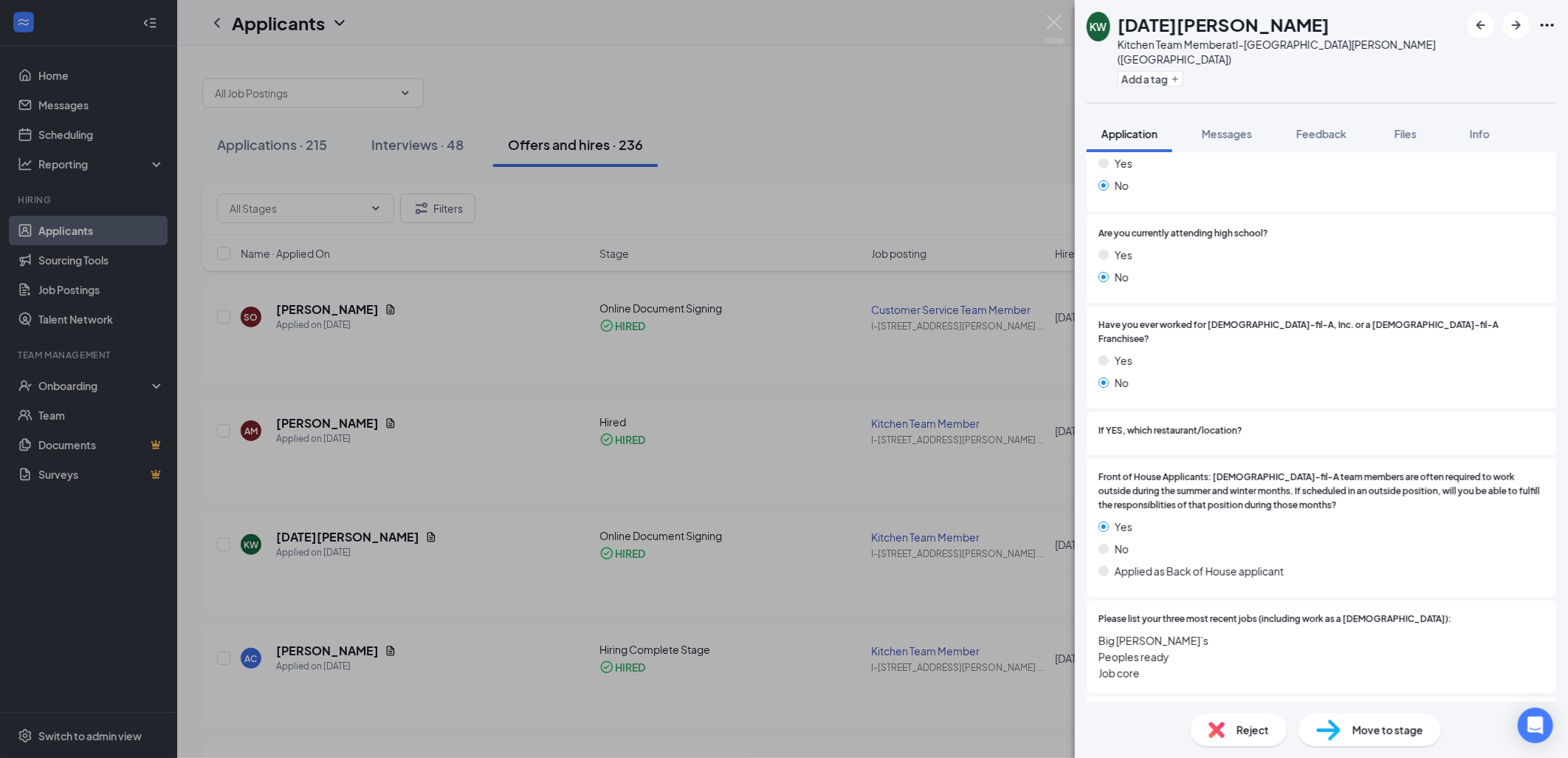
click at [727, 86] on div "KW Karma Williams Kitchen Team Member at I-75 & Miller Road (MI) Add a tag Appl…" at bounding box center [784, 379] width 1568 height 758
